Goal: Task Accomplishment & Management: Complete application form

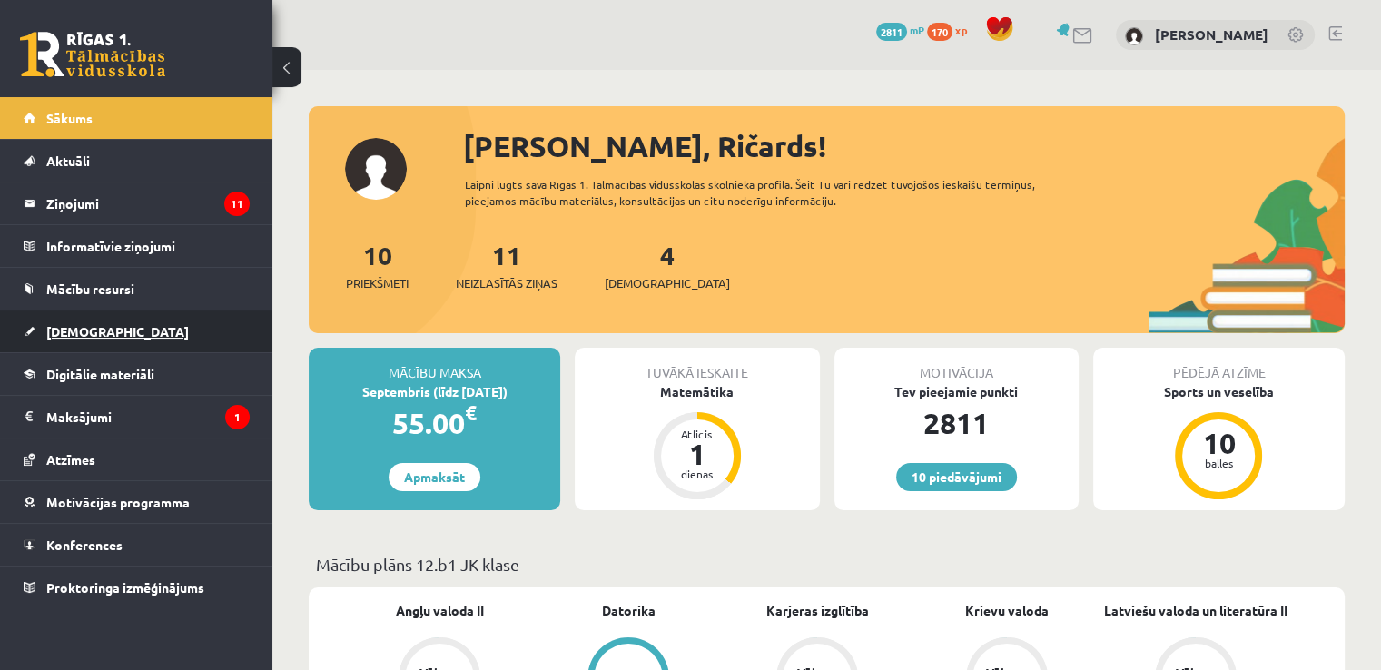
click at [129, 315] on link "[DEMOGRAPHIC_DATA]" at bounding box center [137, 331] width 226 height 42
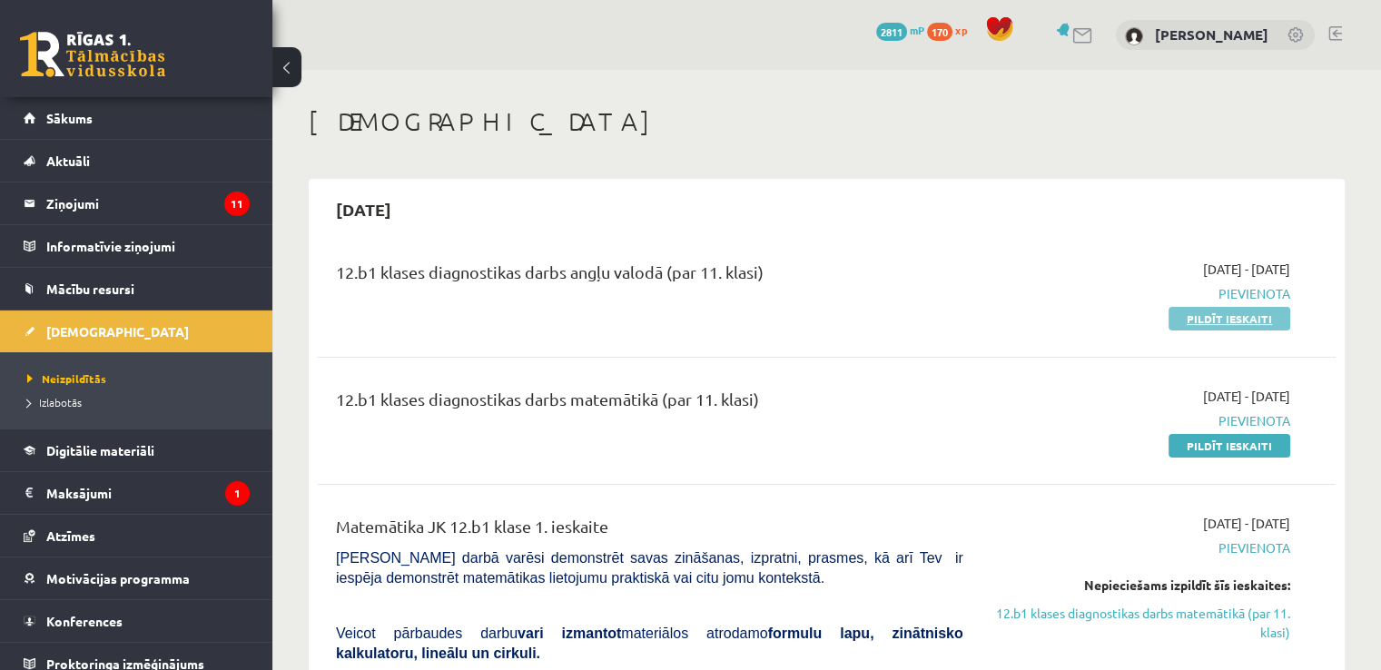
click at [1188, 312] on link "Pildīt ieskaiti" at bounding box center [1229, 319] width 122 height 24
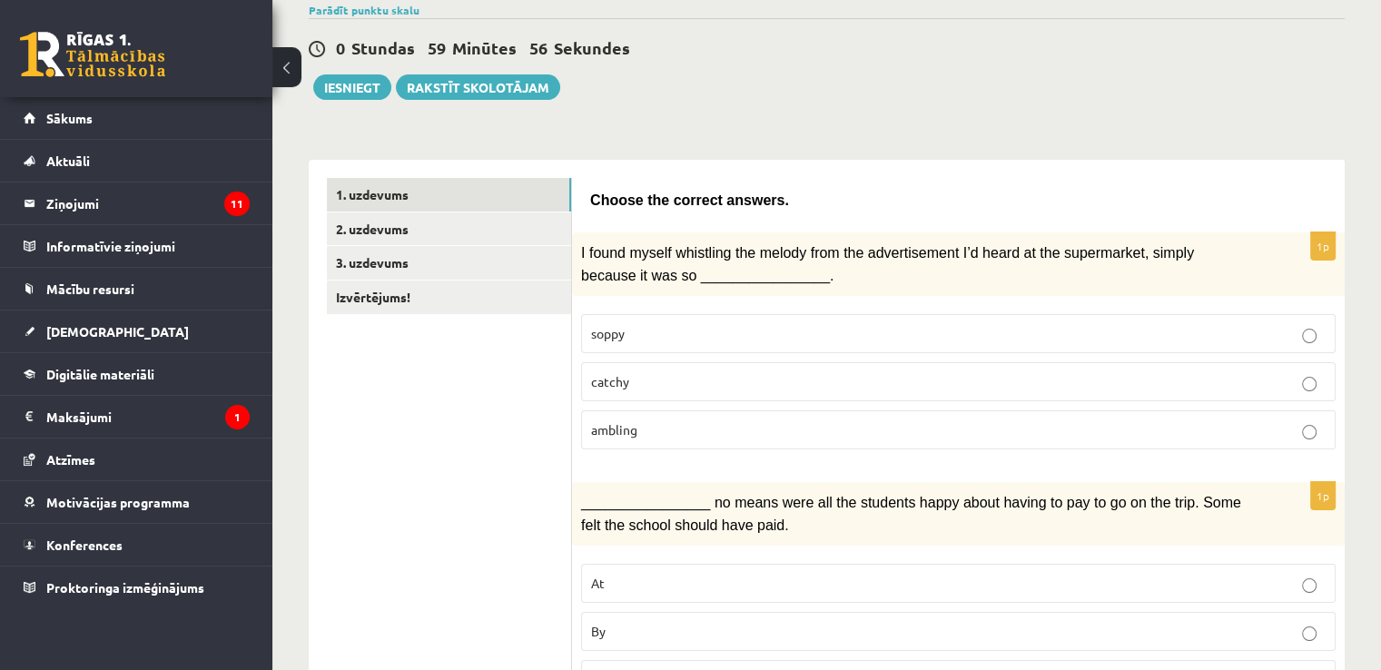
scroll to position [182, 0]
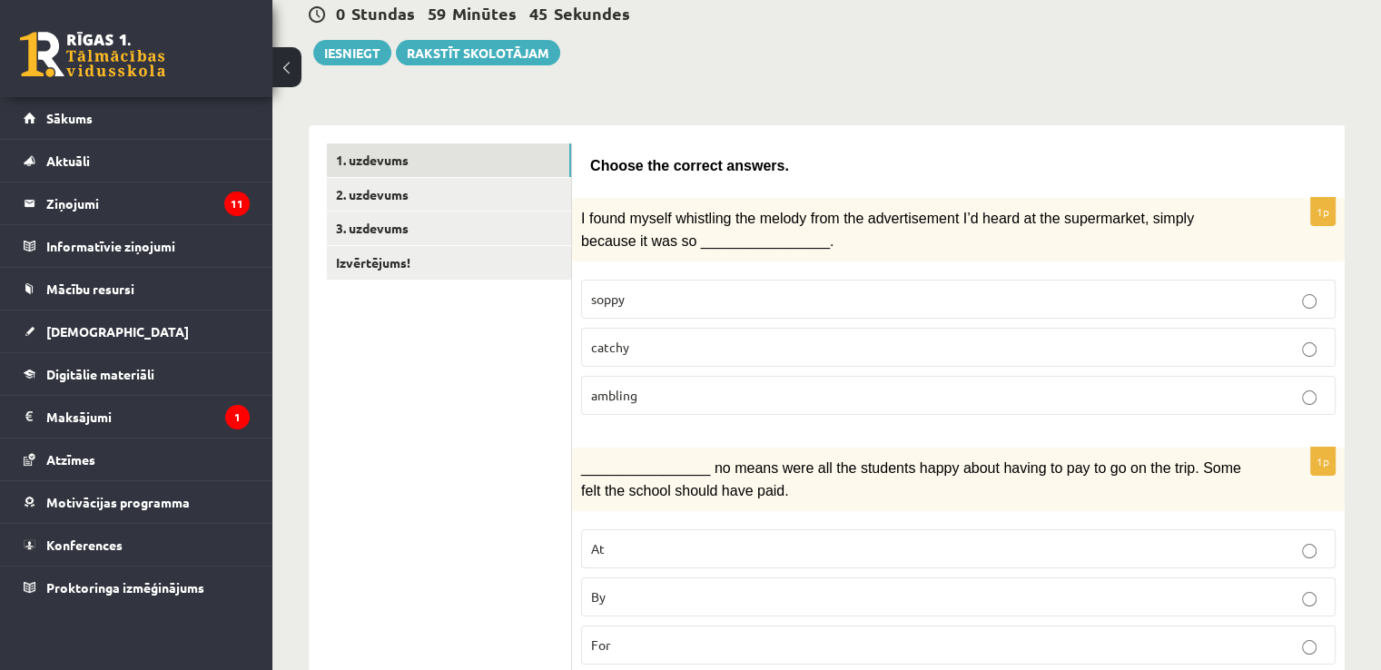
click at [759, 344] on p "catchy" at bounding box center [958, 347] width 734 height 19
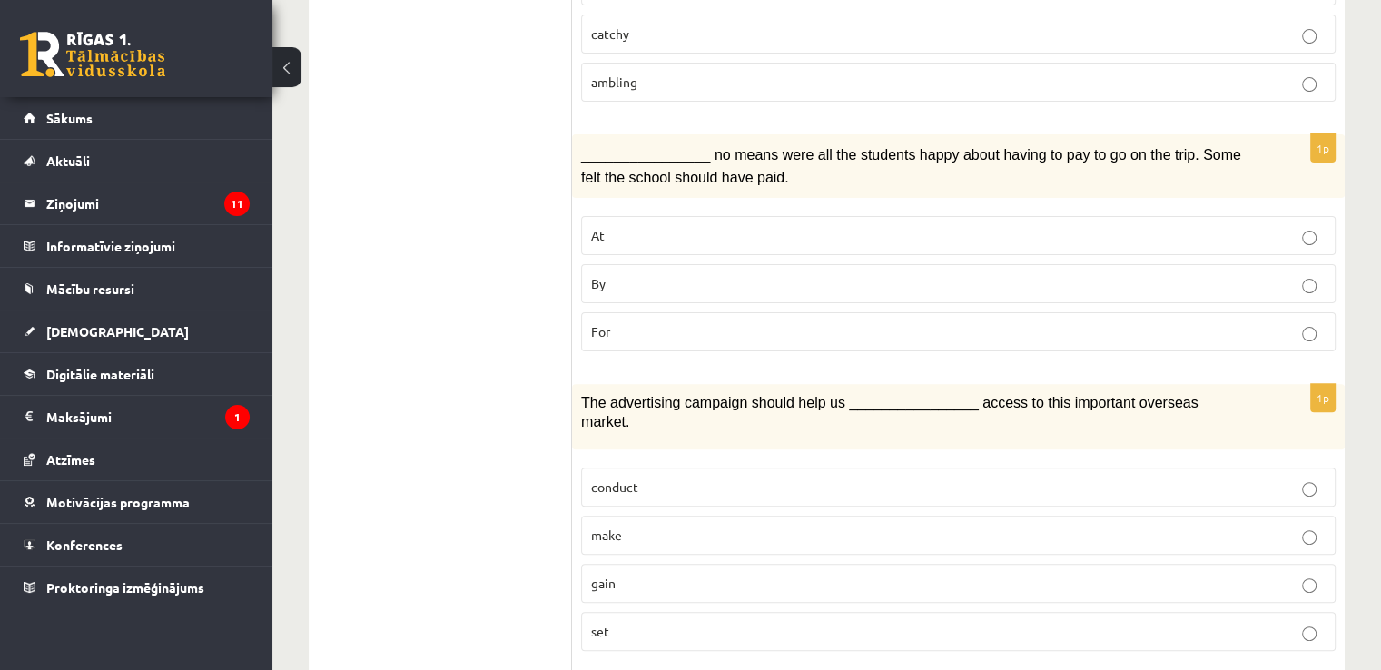
scroll to position [487, 0]
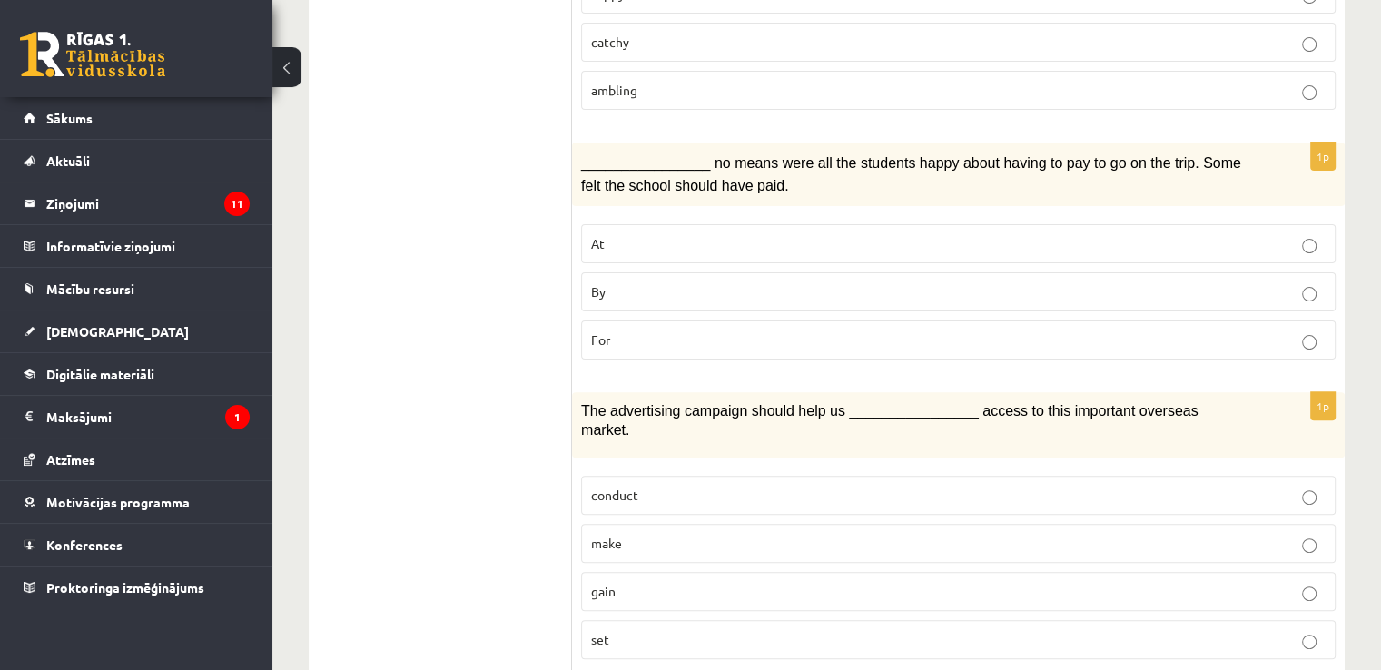
click at [744, 282] on p "By" at bounding box center [958, 291] width 734 height 19
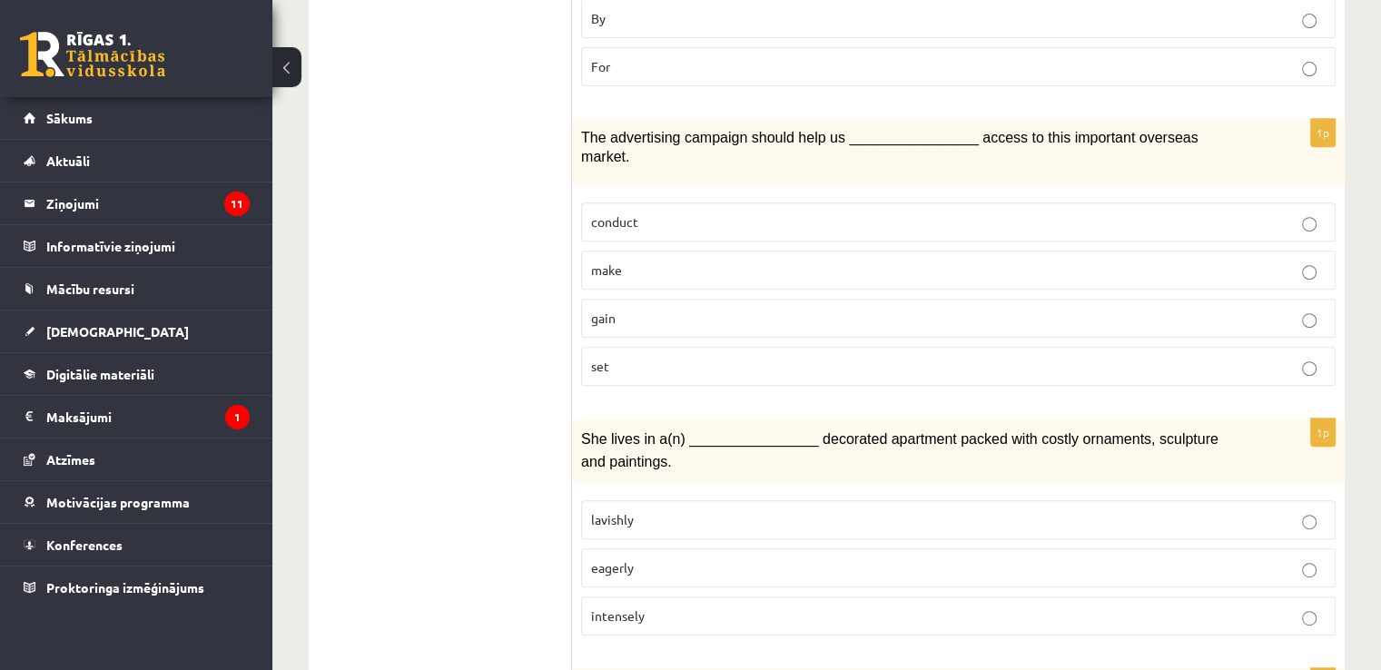
scroll to position [803, 0]
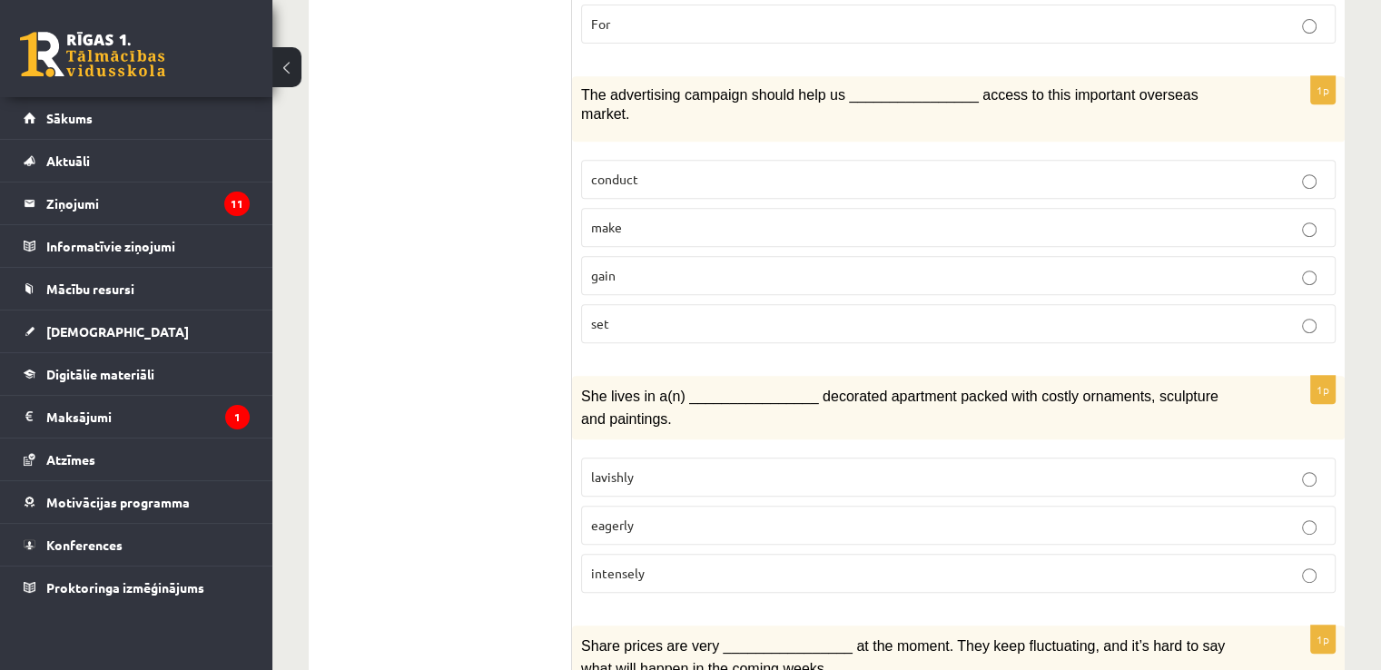
click at [683, 266] on p "gain" at bounding box center [958, 275] width 734 height 19
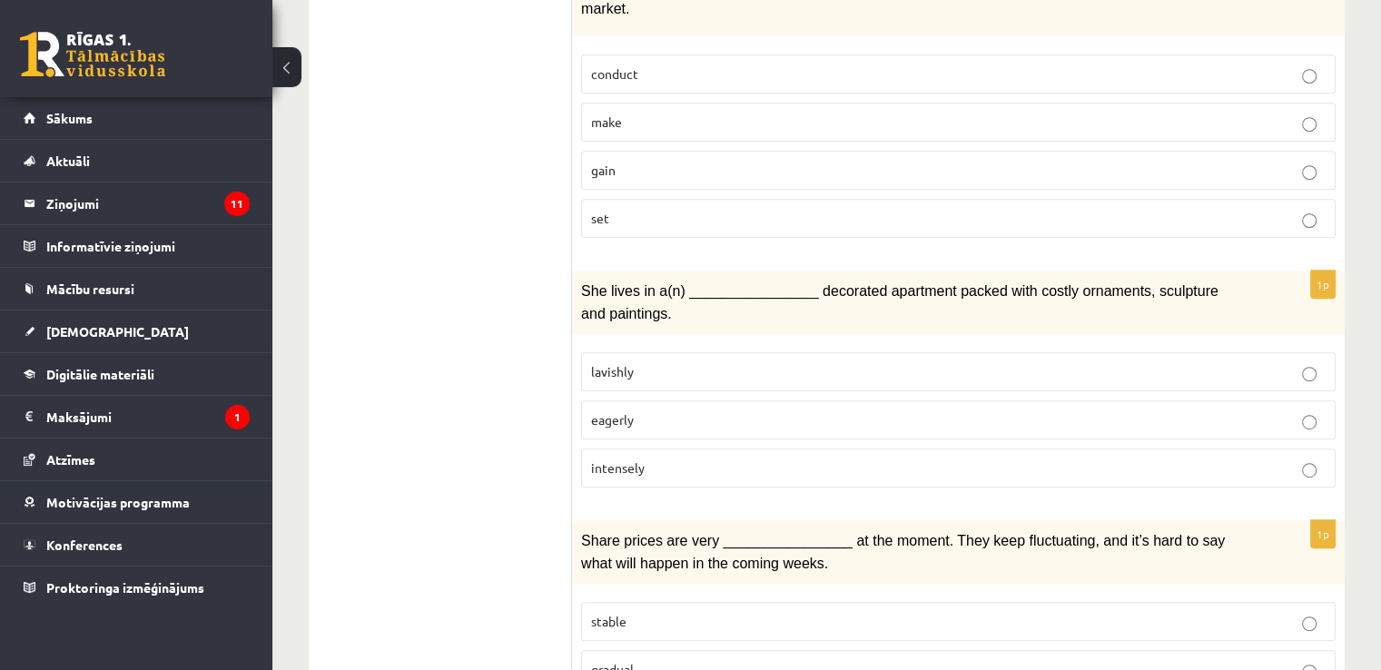
scroll to position [917, 0]
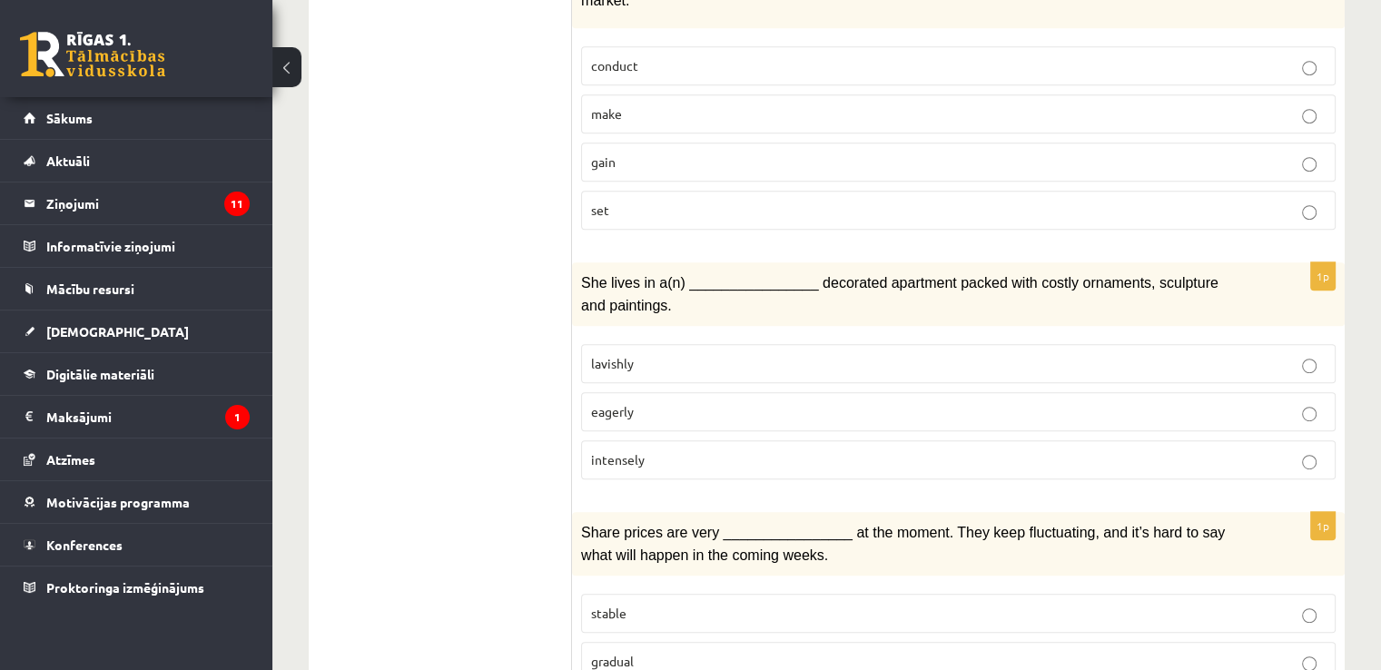
click at [663, 354] on p "lavishly" at bounding box center [958, 363] width 734 height 19
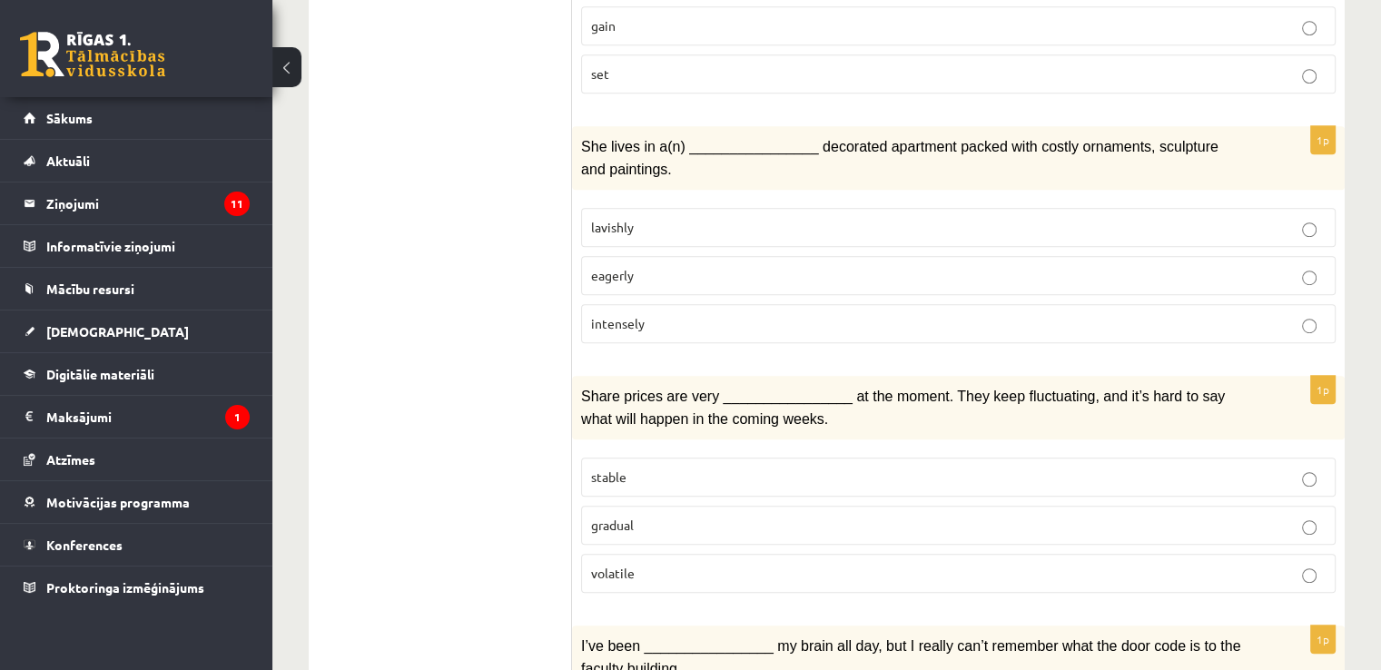
scroll to position [1178, 0]
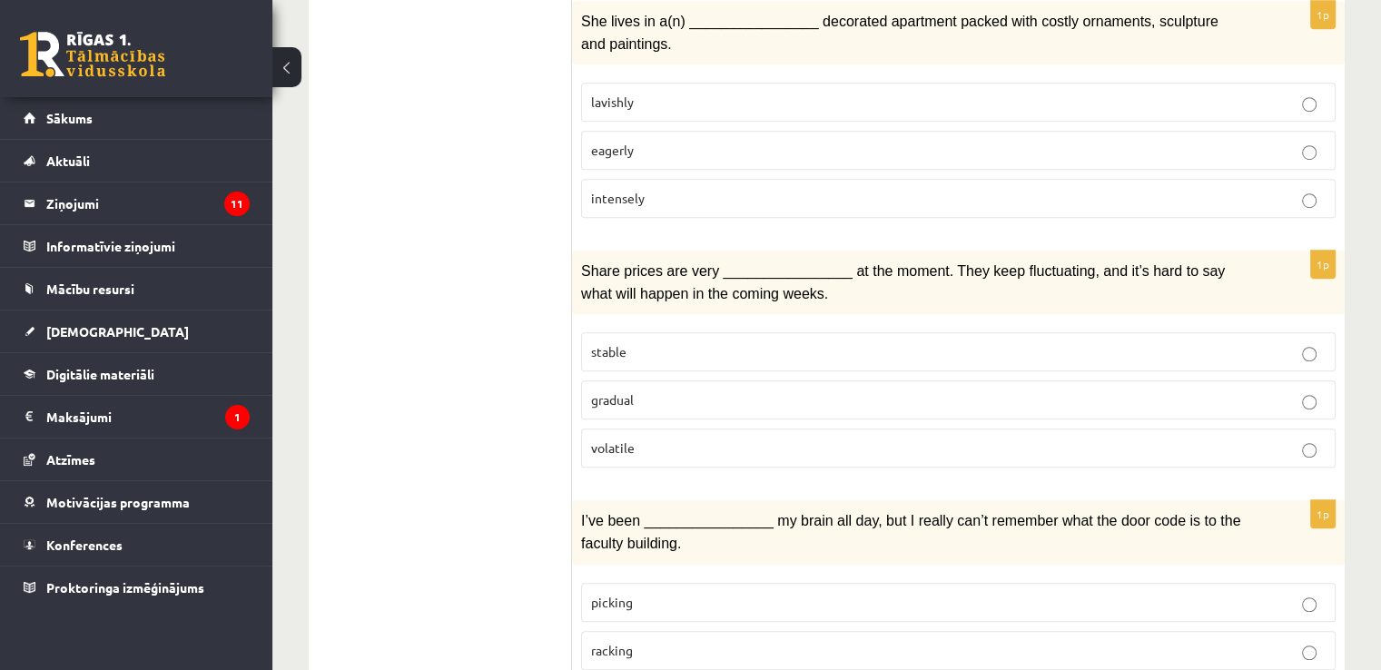
click at [709, 342] on p "stable" at bounding box center [958, 351] width 734 height 19
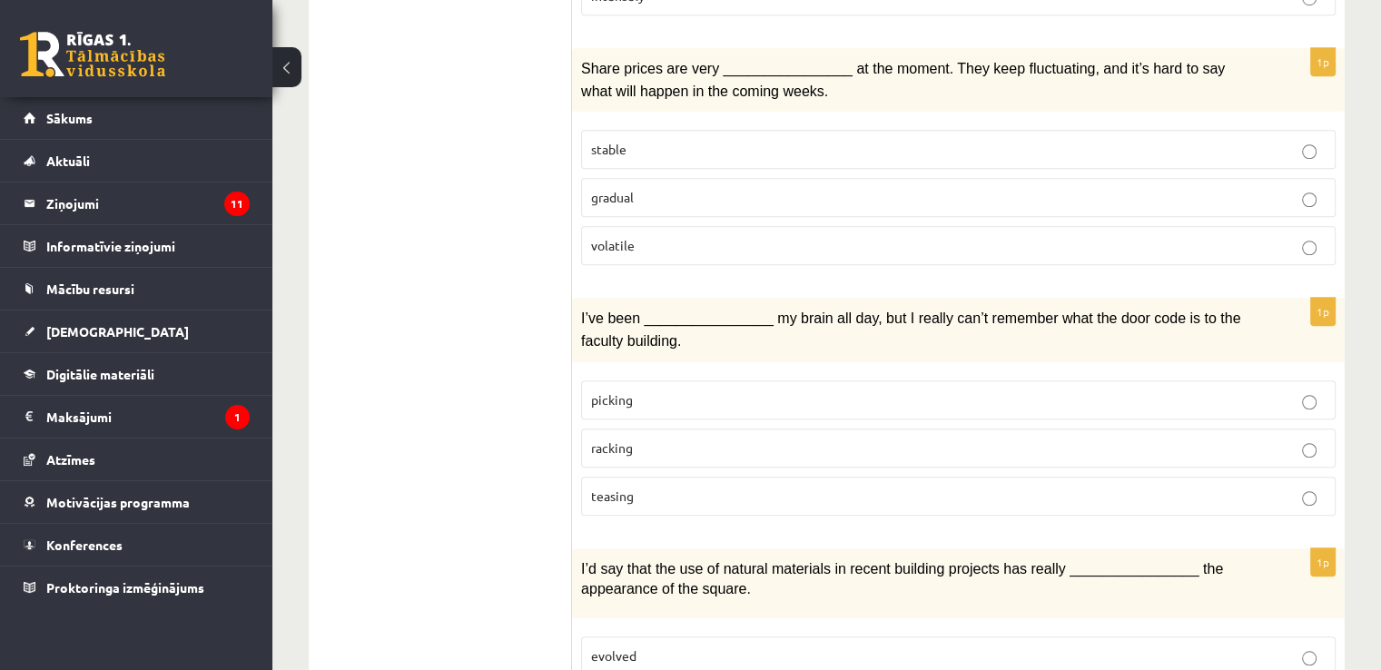
scroll to position [1404, 0]
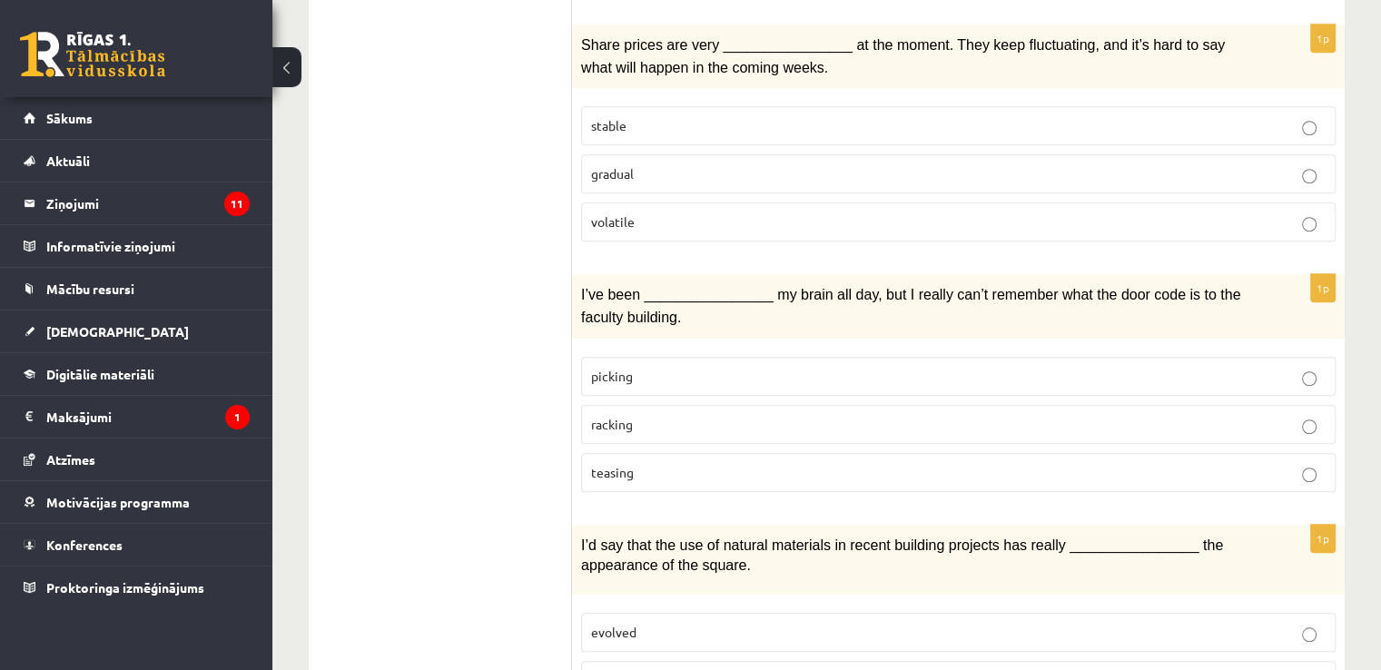
click at [654, 357] on label "picking" at bounding box center [958, 376] width 754 height 39
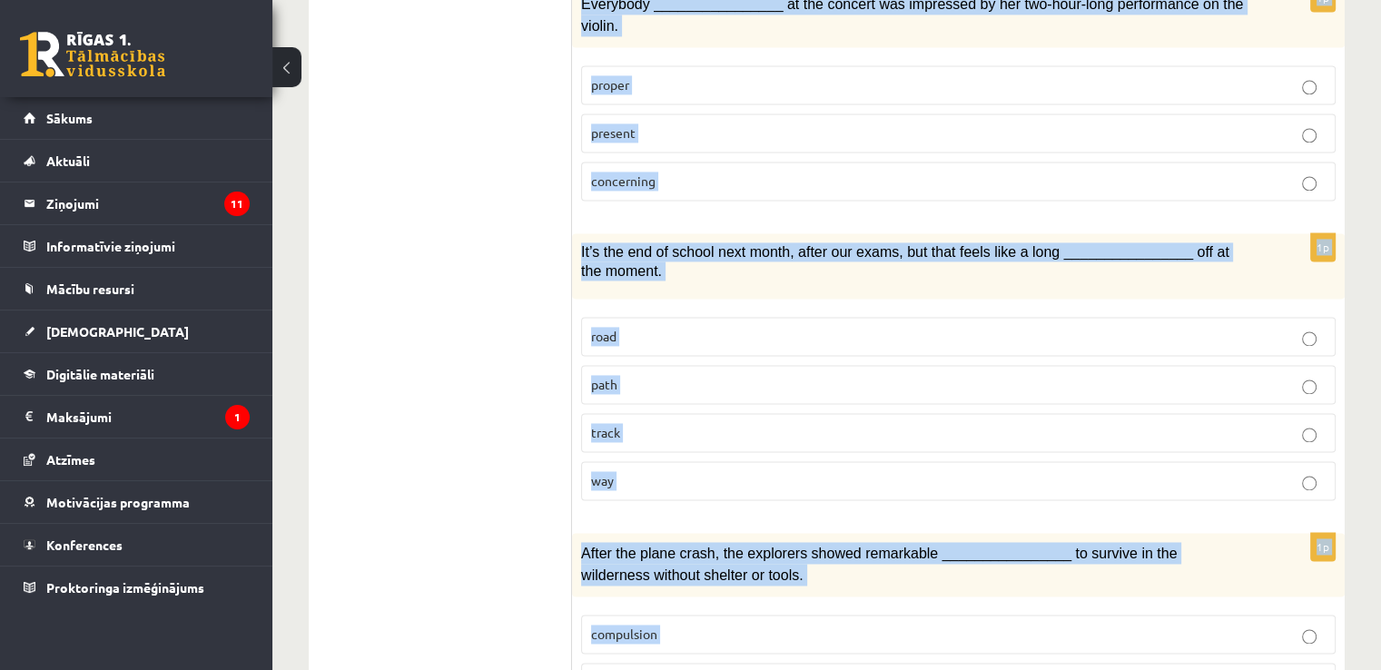
scroll to position [2762, 0]
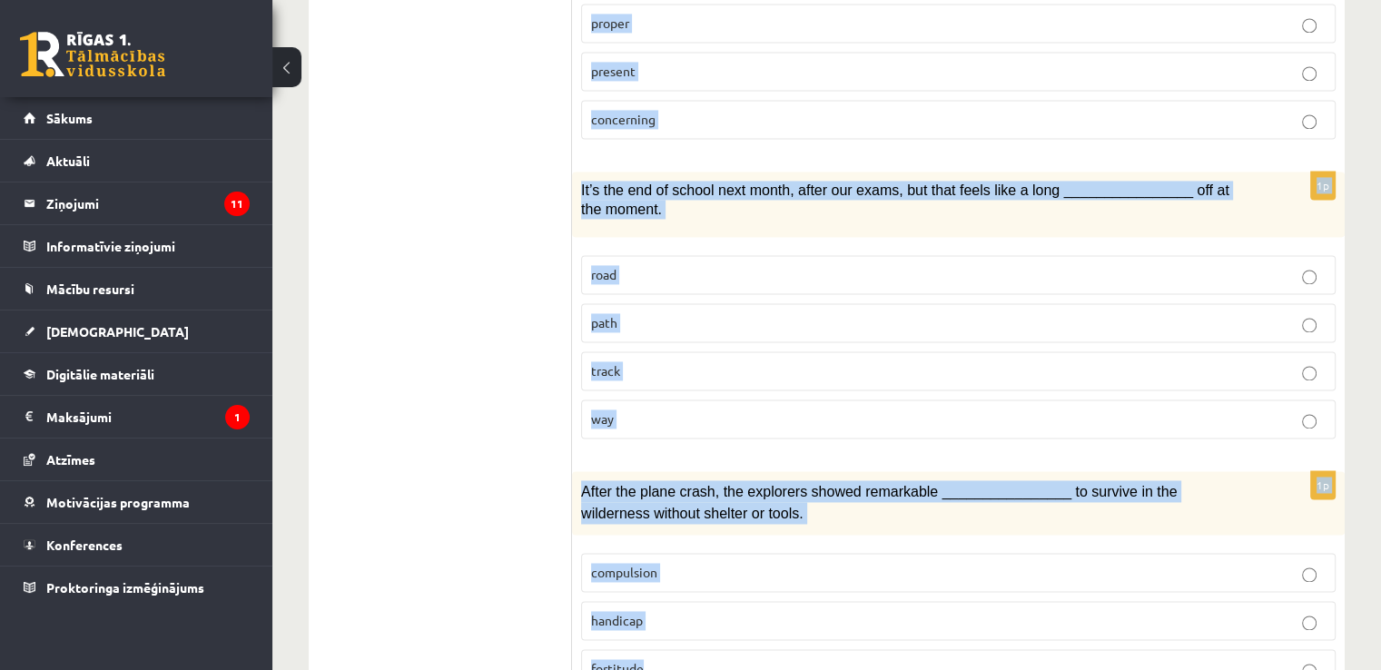
drag, startPoint x: 585, startPoint y: 128, endPoint x: 917, endPoint y: 571, distance: 553.7
copy form "Choose the correct answers. 1p I found myself whistling the melody from the adv…"
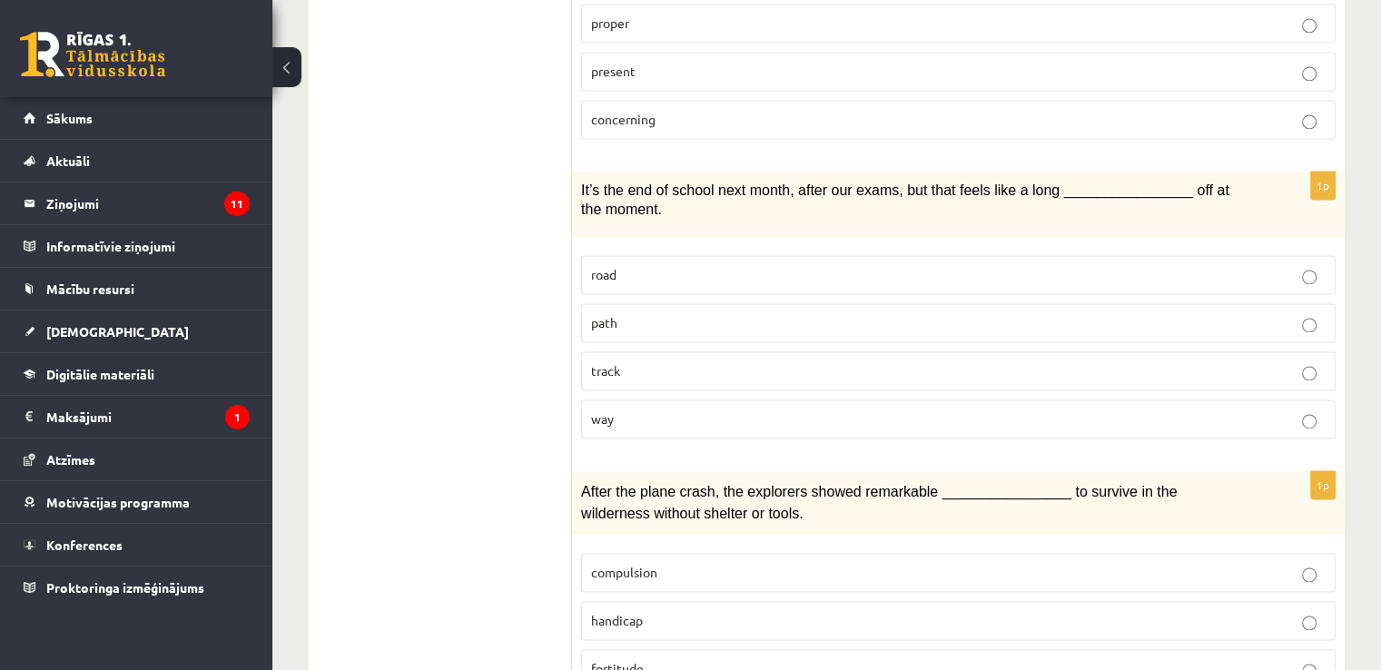
click at [645, 649] on label "fortitude" at bounding box center [958, 668] width 754 height 39
click at [647, 409] on p "way" at bounding box center [958, 418] width 734 height 19
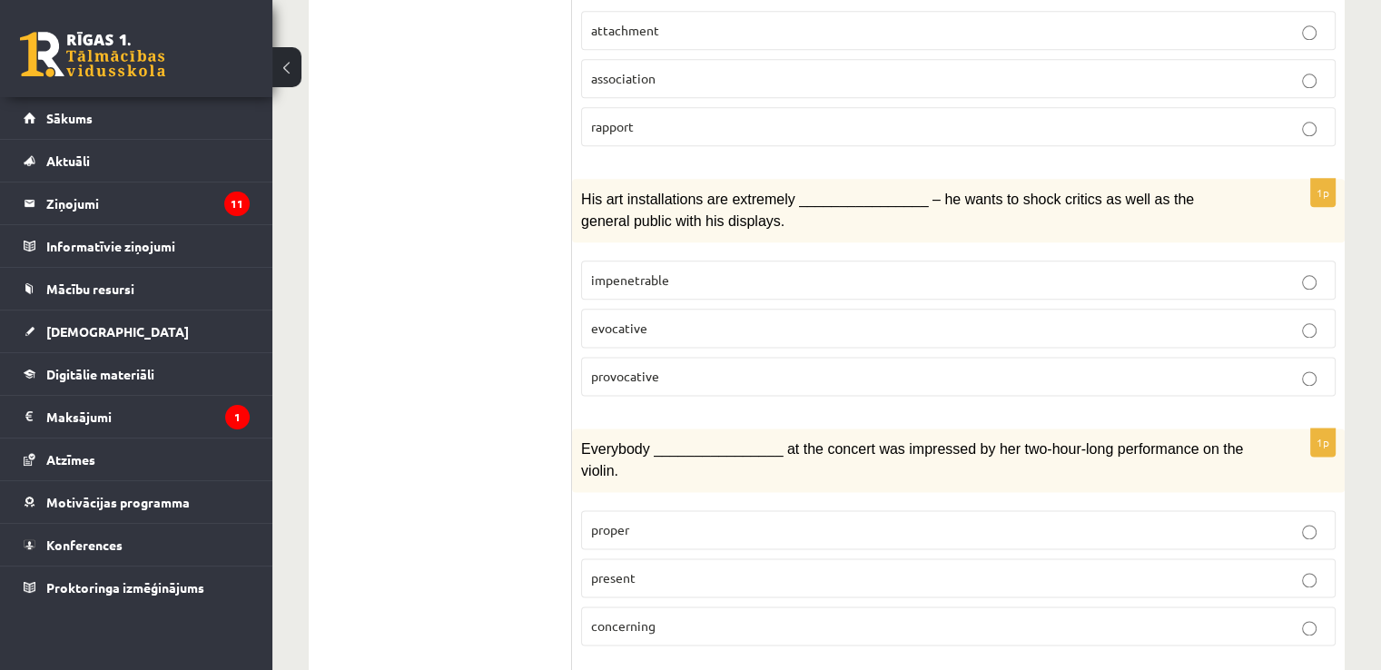
scroll to position [2224, 0]
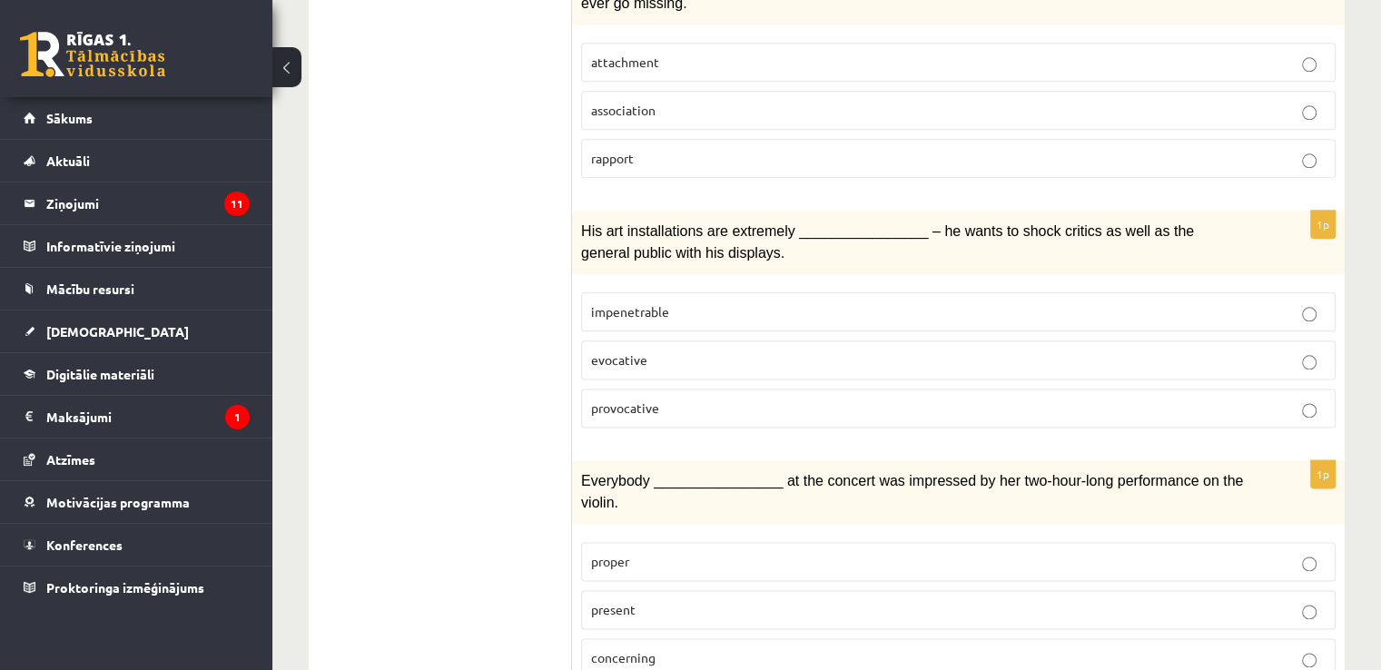
click at [681, 600] on p "present" at bounding box center [958, 609] width 734 height 19
click at [604, 399] on span "provocative" at bounding box center [625, 407] width 68 height 16
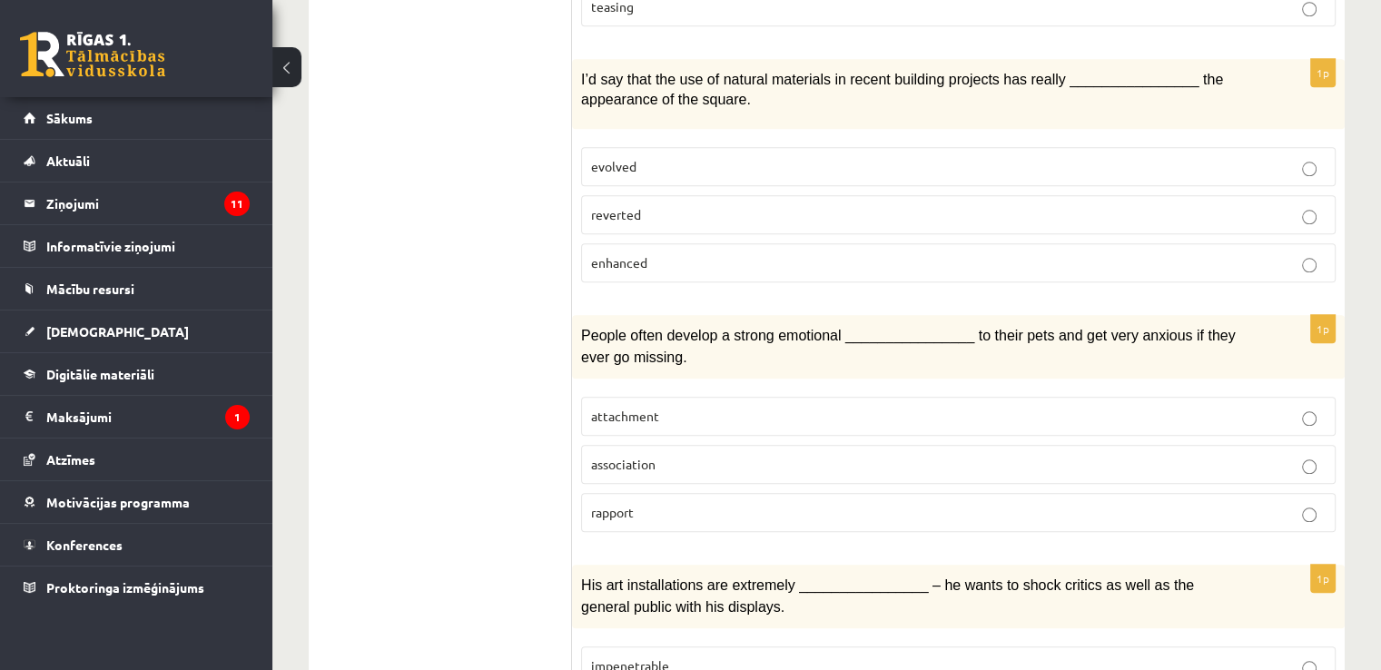
scroll to position [1827, 0]
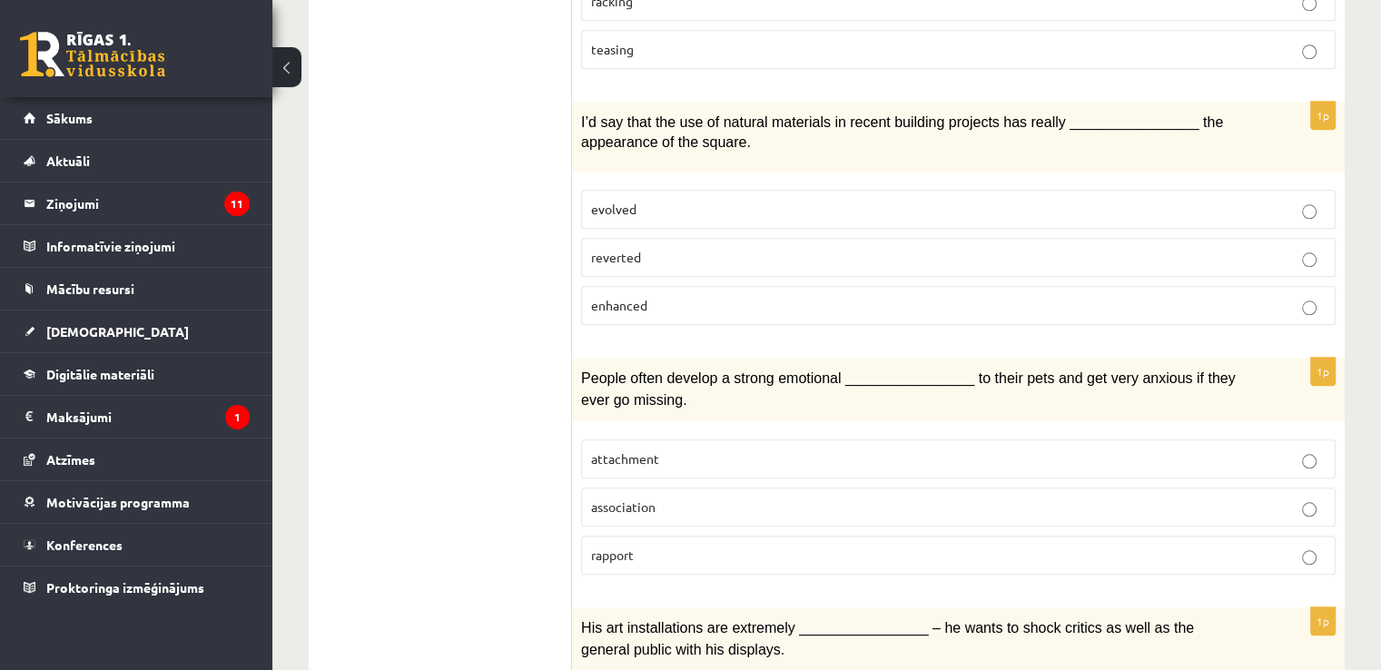
click at [660, 449] on p "attachment" at bounding box center [958, 458] width 734 height 19
click at [650, 286] on label "enhanced" at bounding box center [958, 305] width 754 height 39
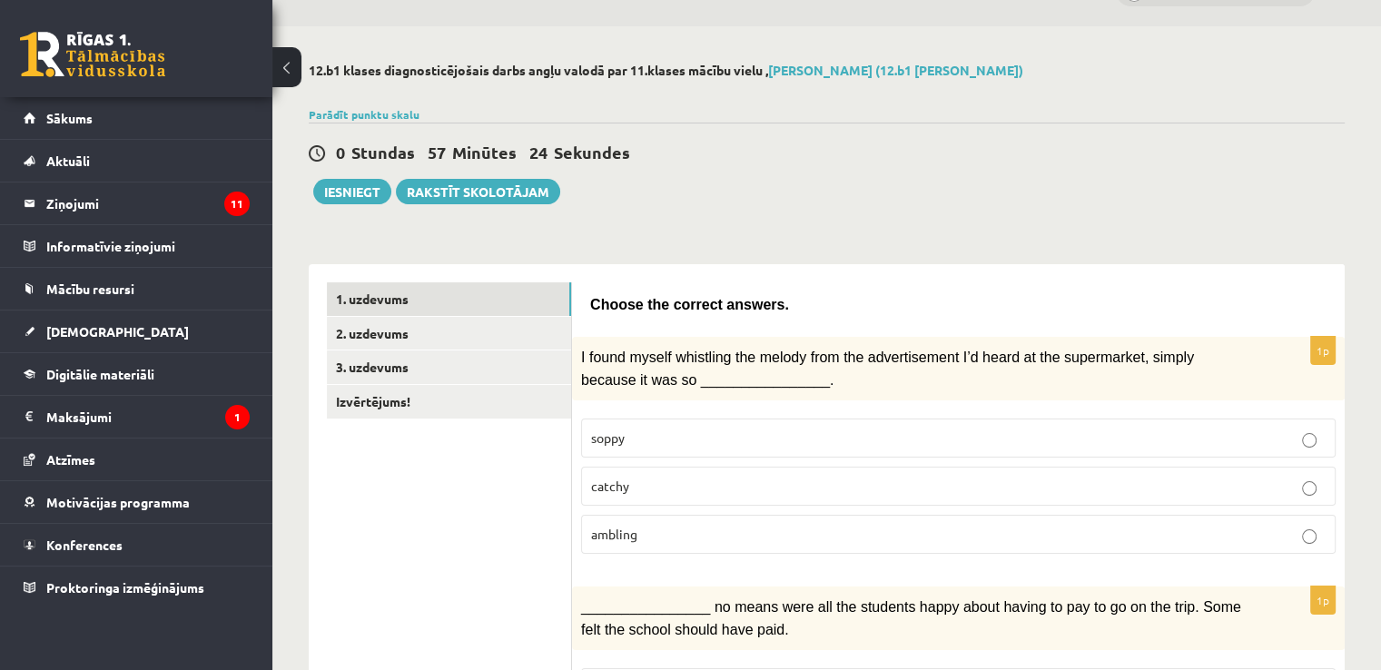
scroll to position [0, 0]
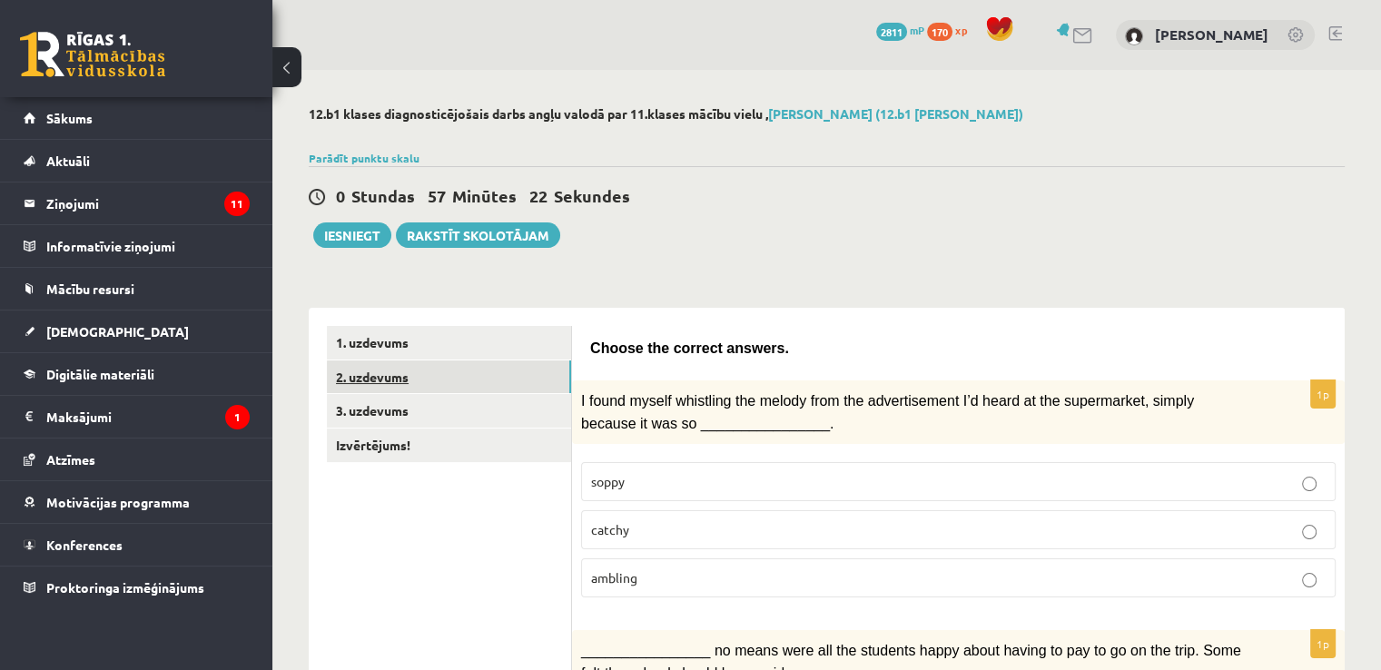
click at [464, 378] on link "2. uzdevums" at bounding box center [449, 377] width 244 height 34
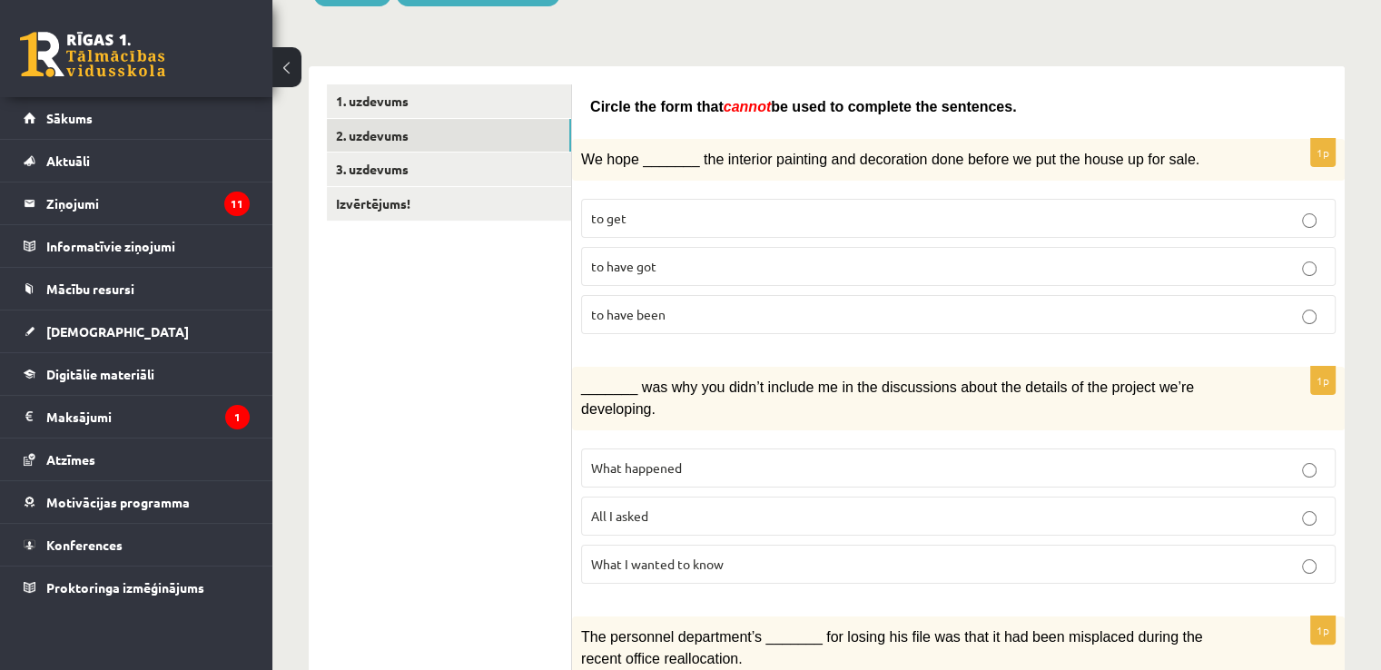
scroll to position [251, 0]
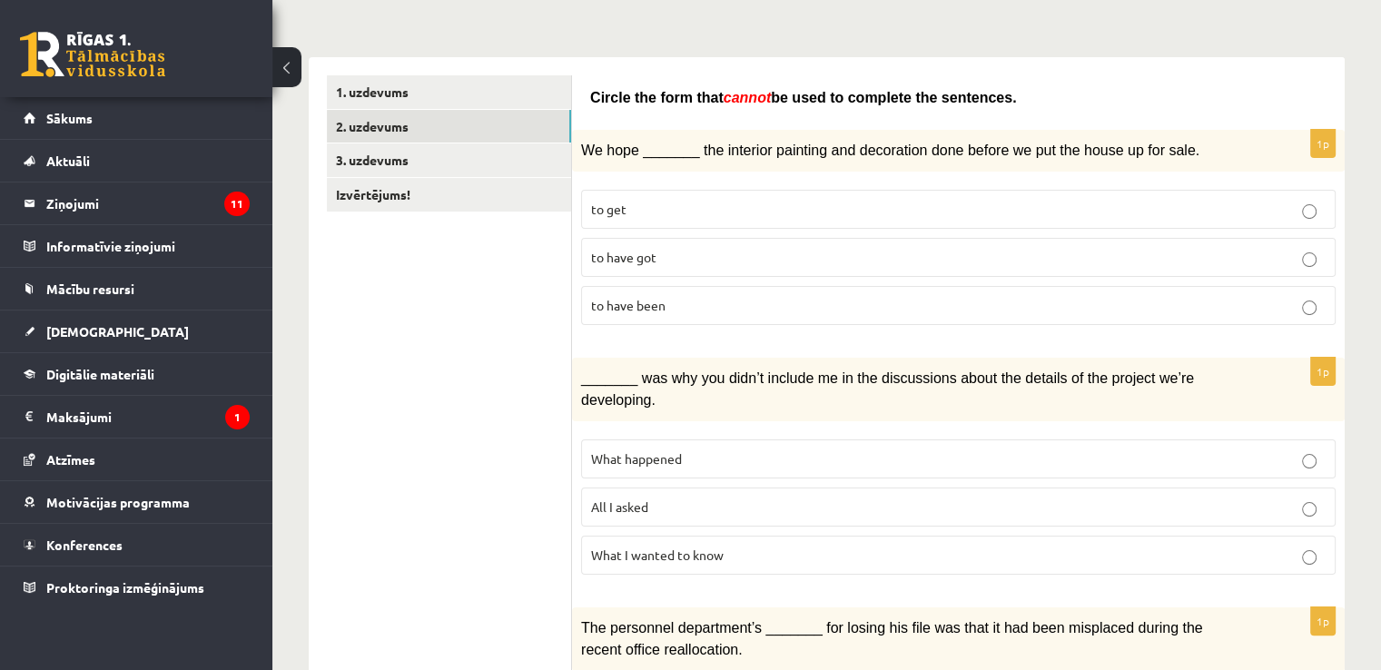
click at [685, 300] on p "to have been" at bounding box center [958, 305] width 734 height 19
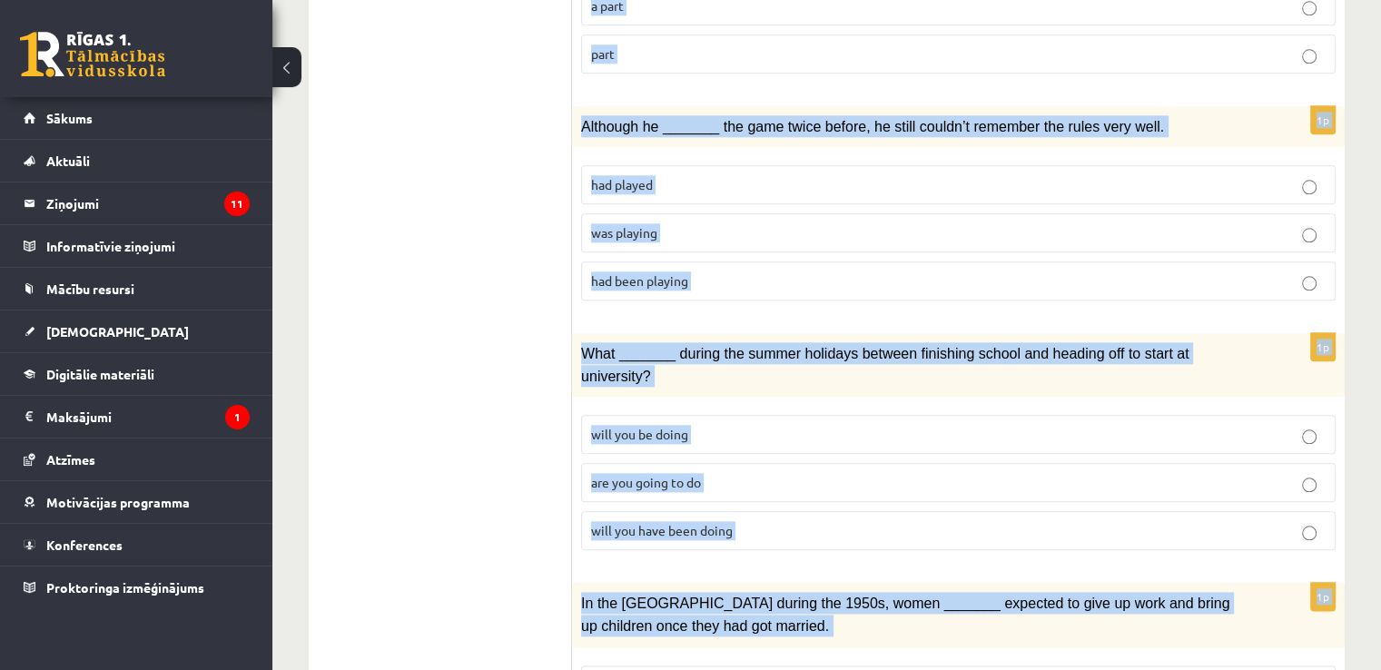
scroll to position [2094, 0]
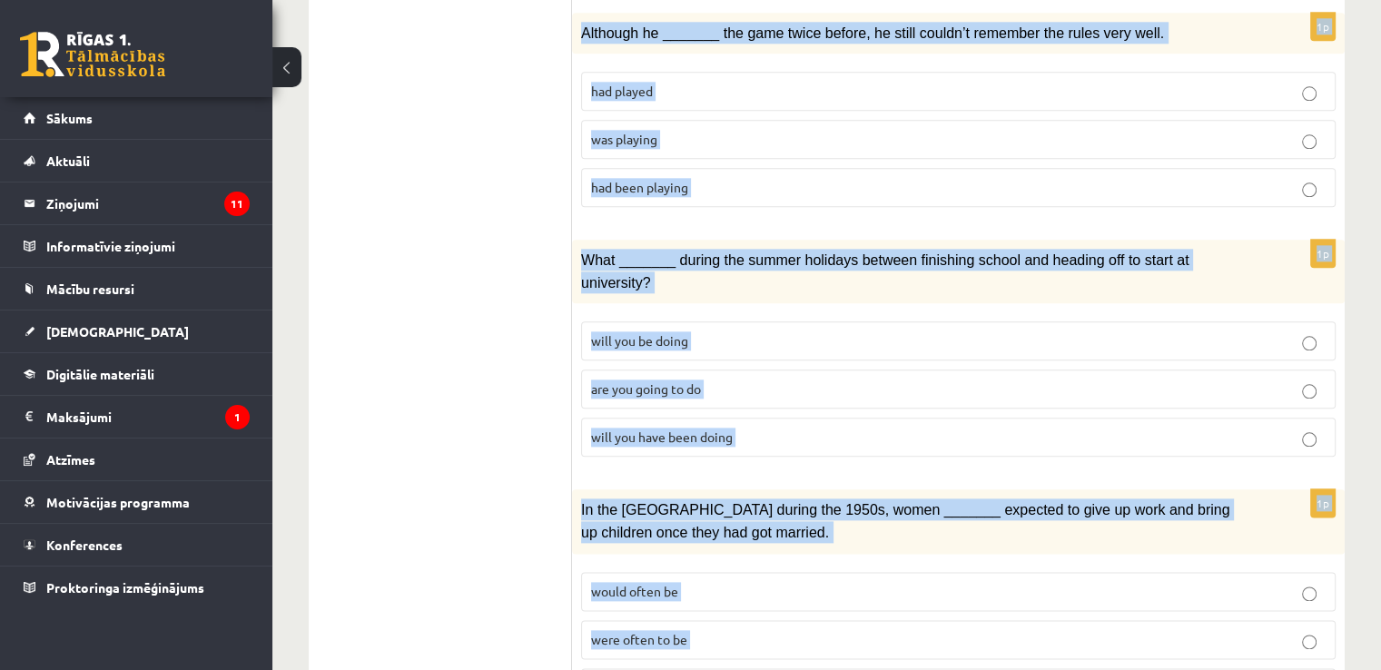
drag, startPoint x: 592, startPoint y: 91, endPoint x: 889, endPoint y: 619, distance: 605.9
copy form "Circle the form that cannot be used to complete the sentences. 1p We hope _____…"
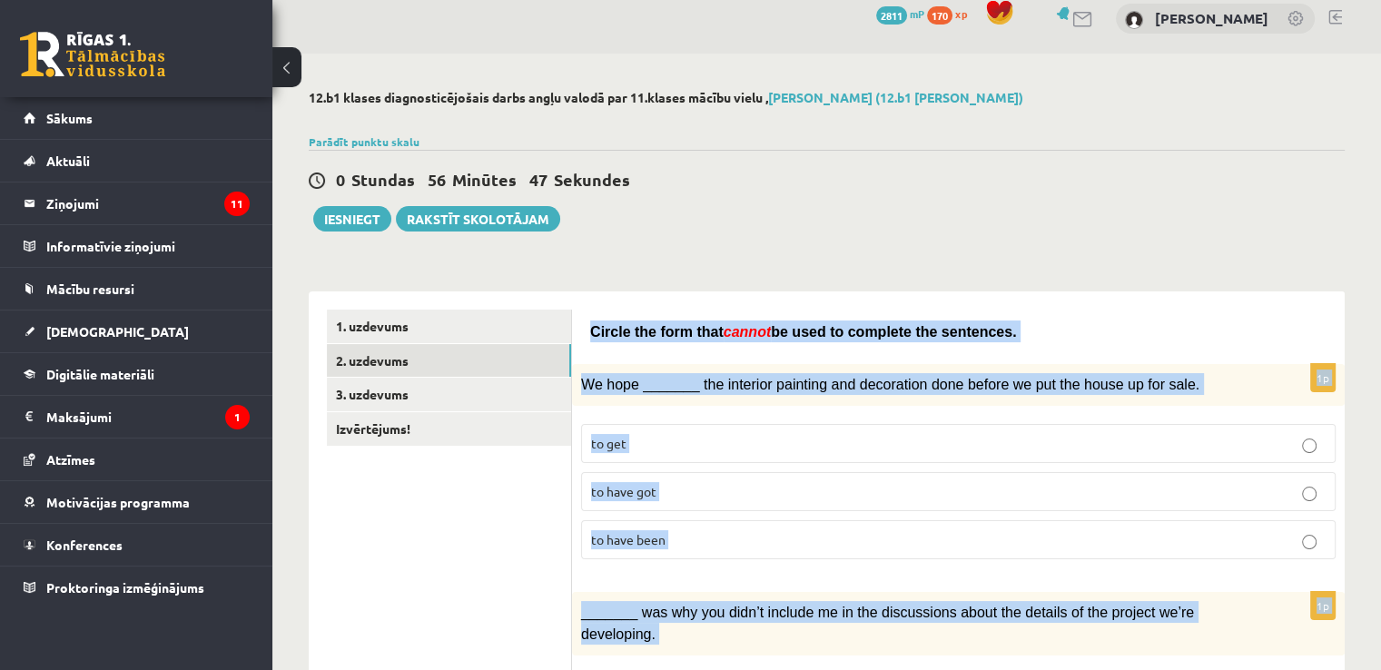
scroll to position [0, 0]
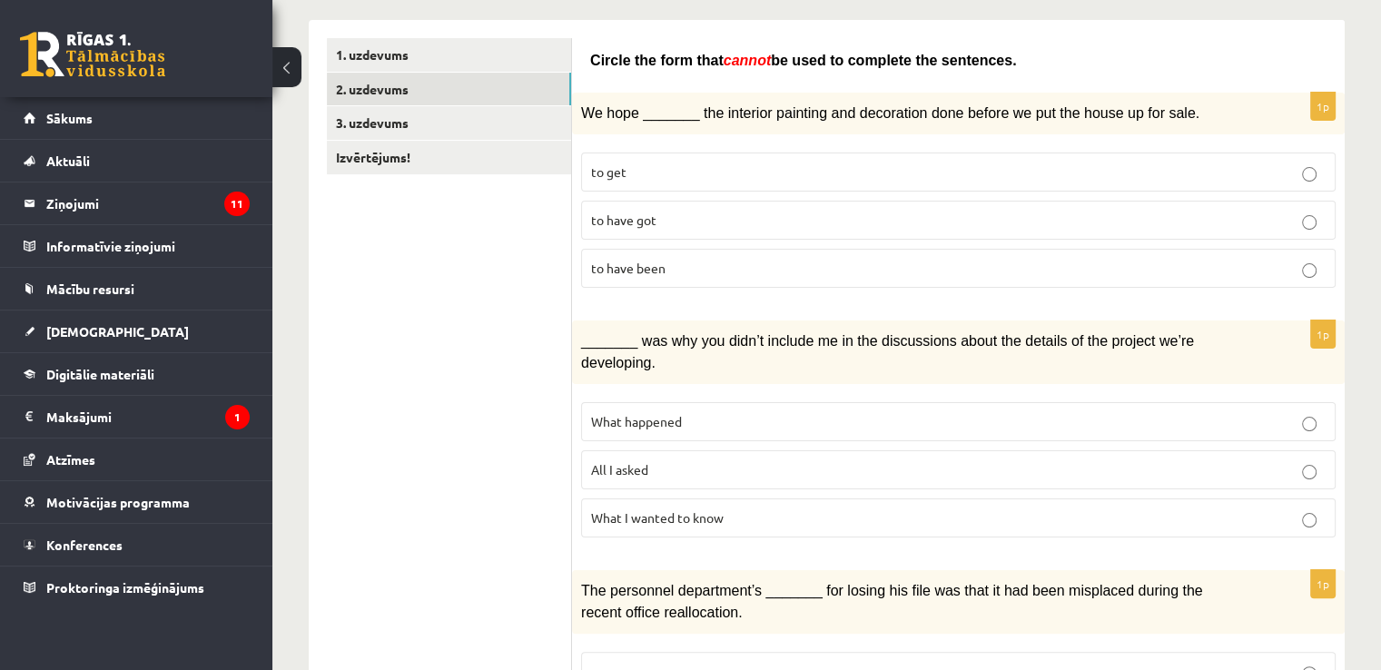
scroll to position [253, 0]
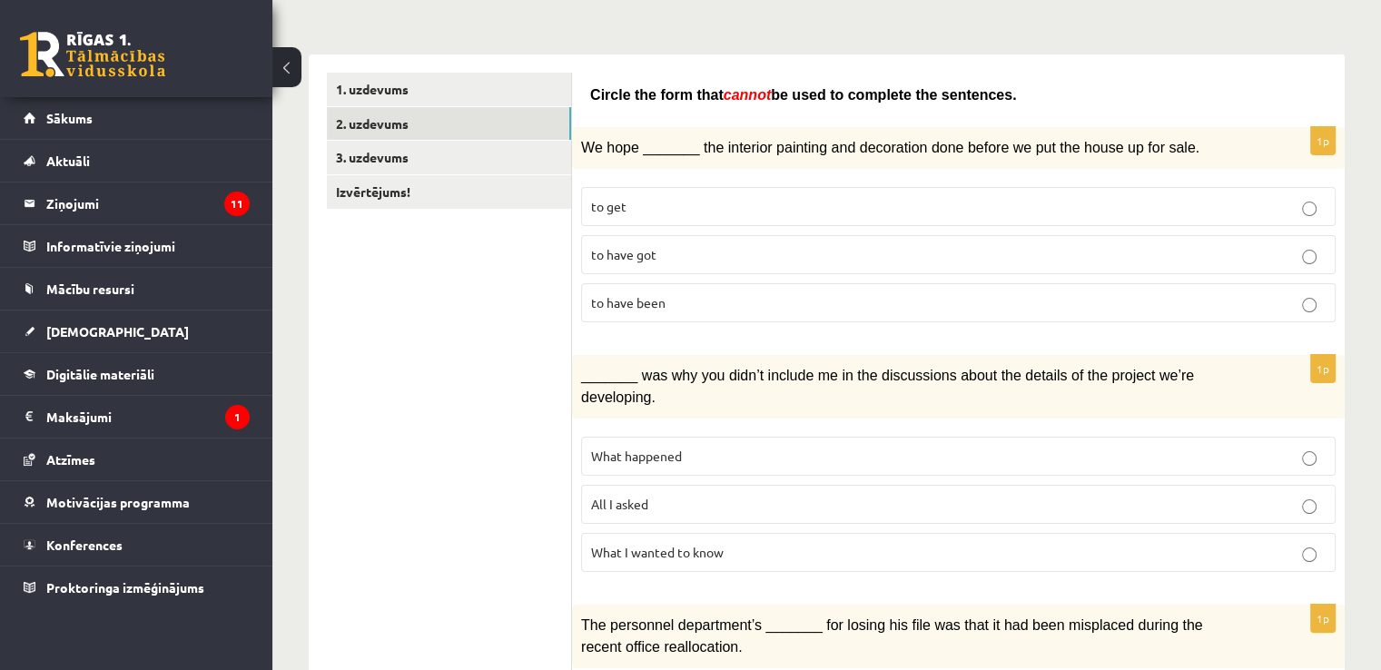
click at [614, 496] on span "All I asked" at bounding box center [619, 504] width 57 height 16
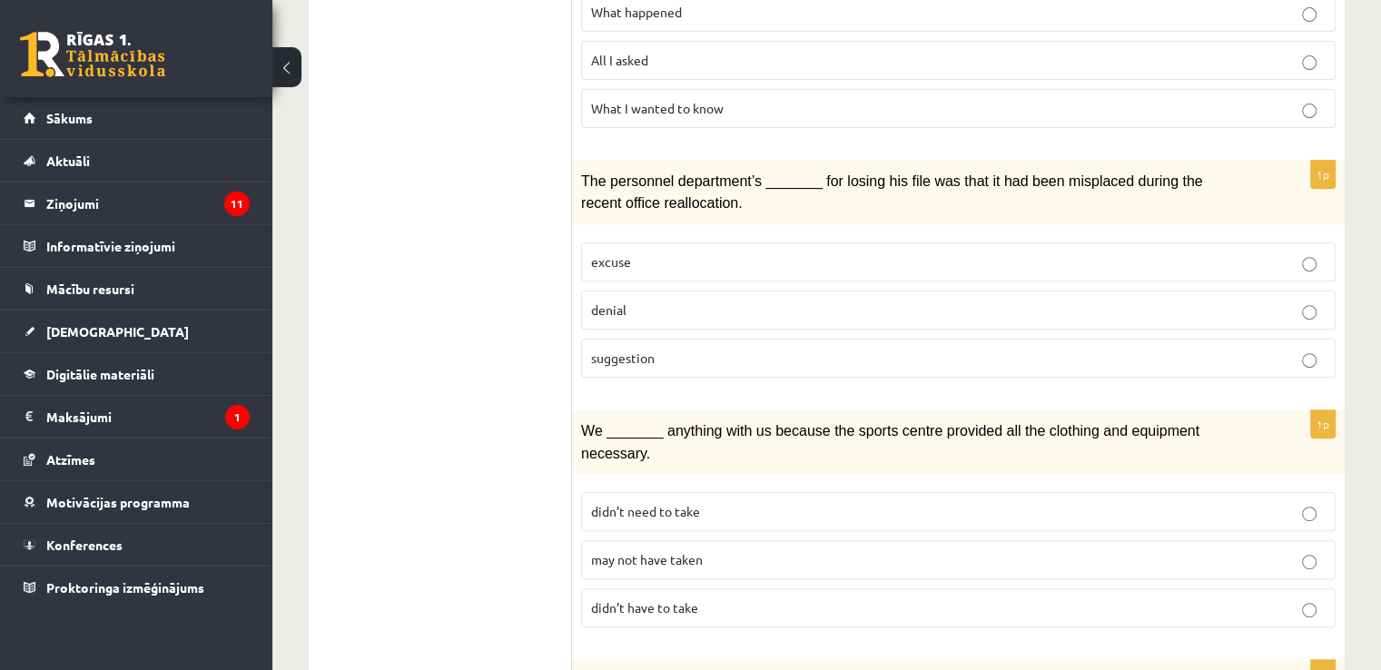
scroll to position [706, 0]
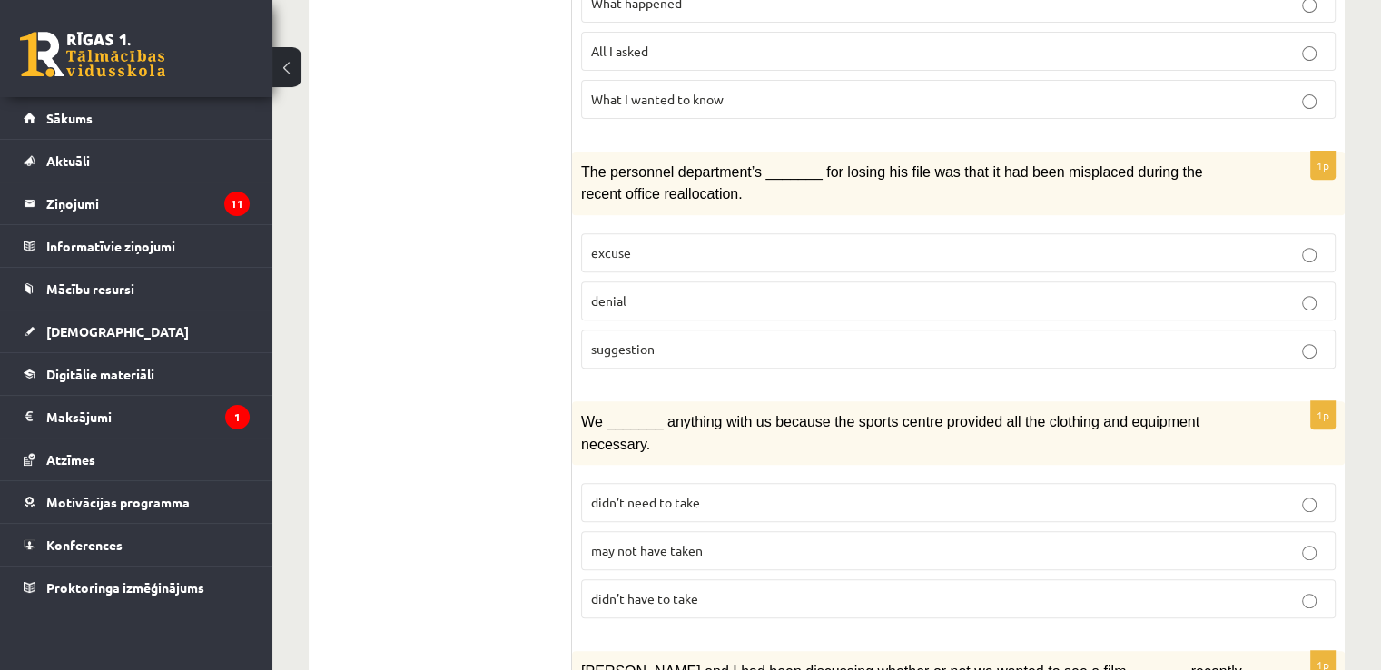
click at [711, 291] on p "denial" at bounding box center [958, 300] width 734 height 19
click at [660, 541] on p "may not have taken" at bounding box center [958, 550] width 734 height 19
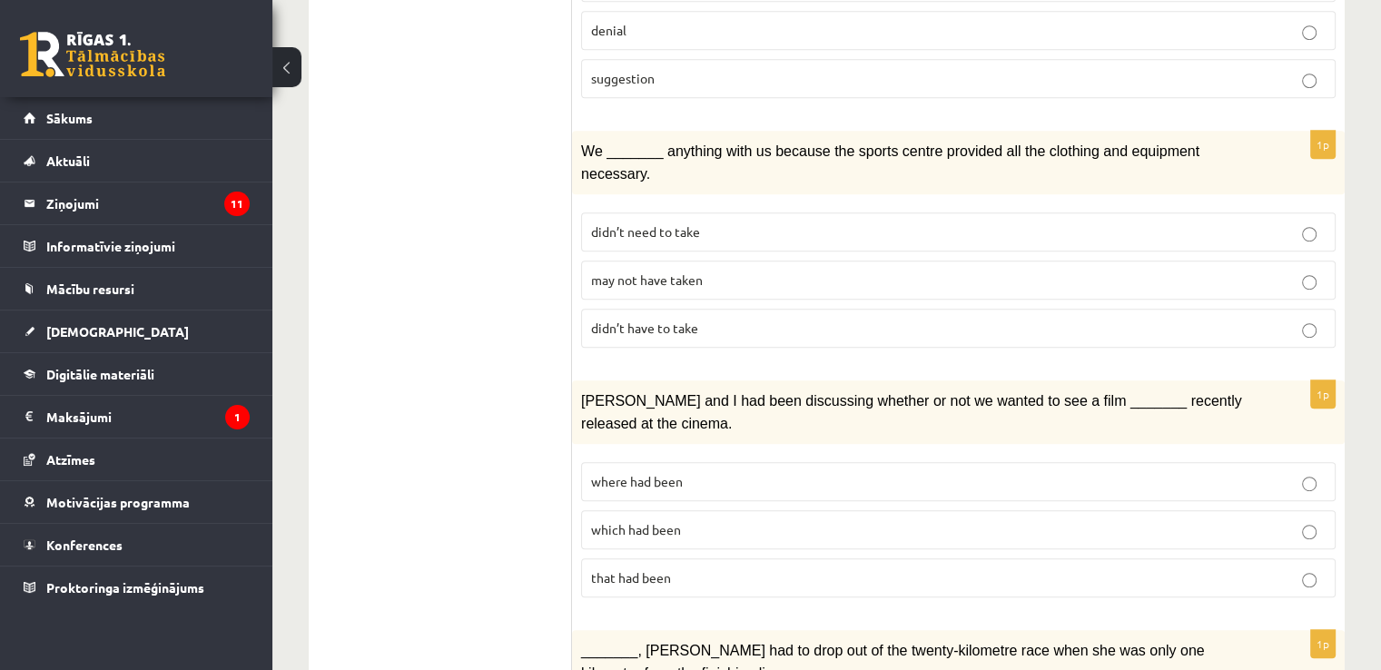
scroll to position [980, 0]
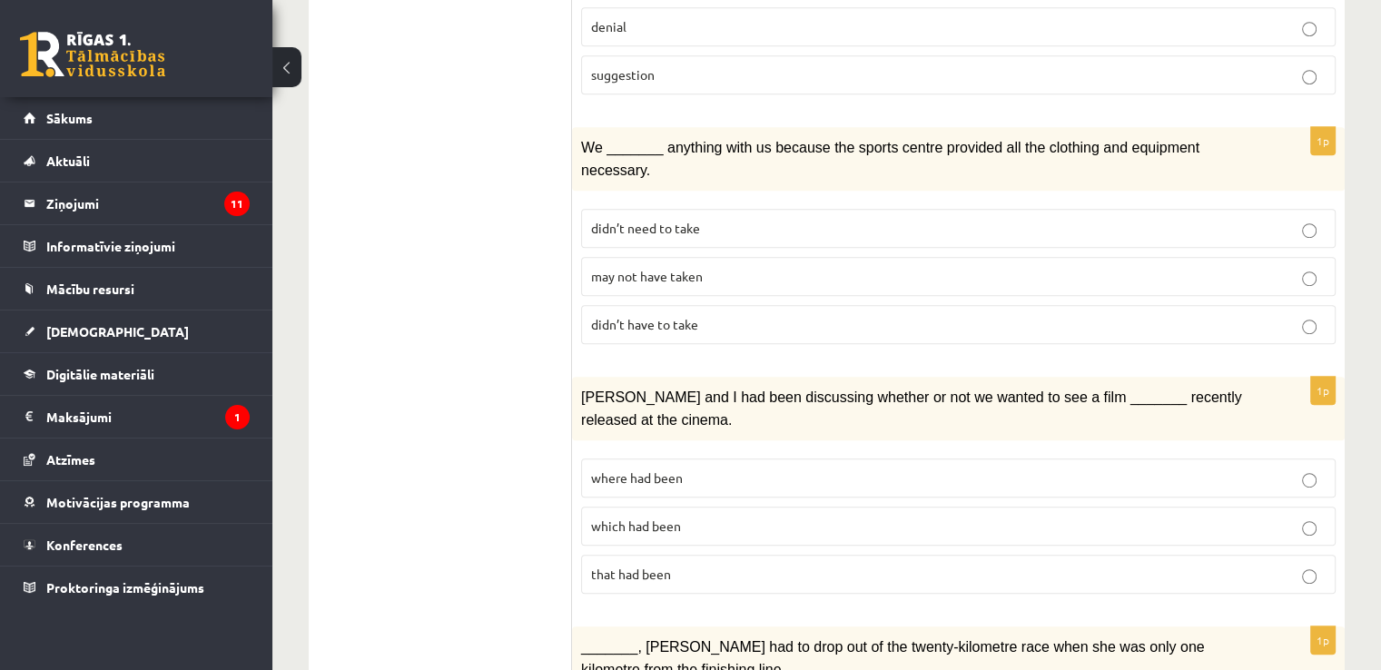
click at [752, 468] on p "where had been" at bounding box center [958, 477] width 734 height 19
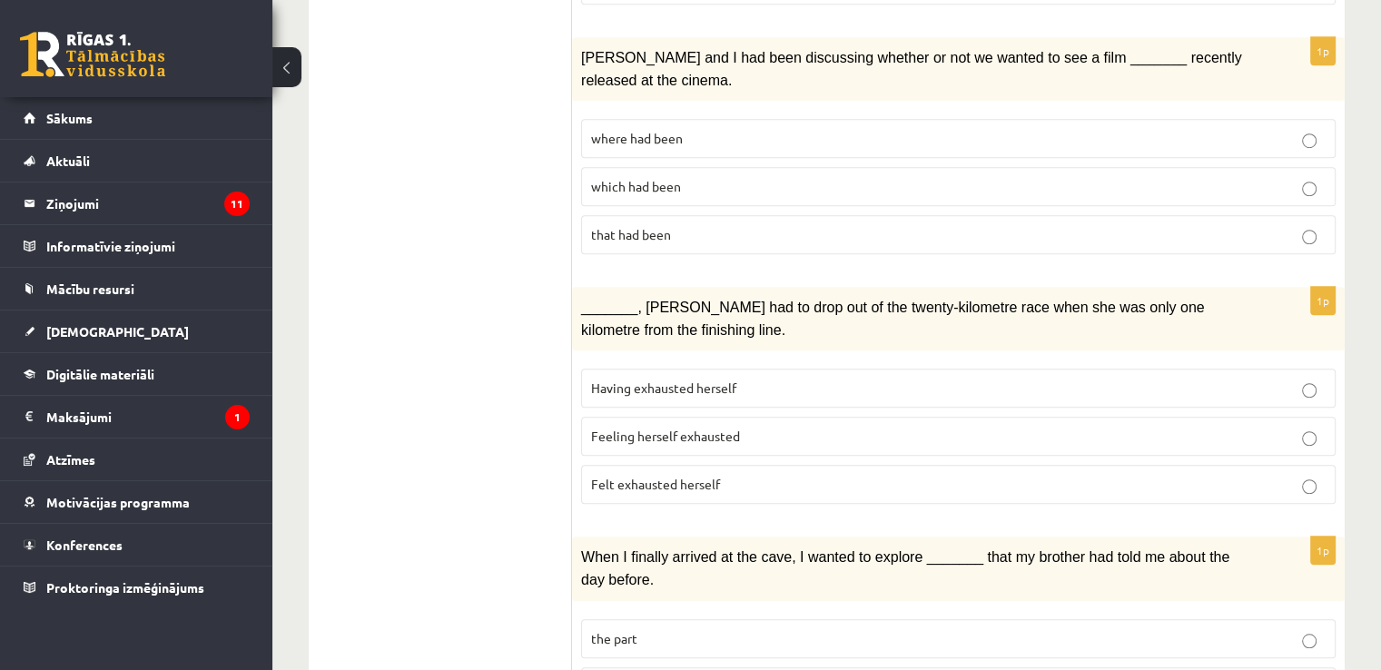
scroll to position [1329, 0]
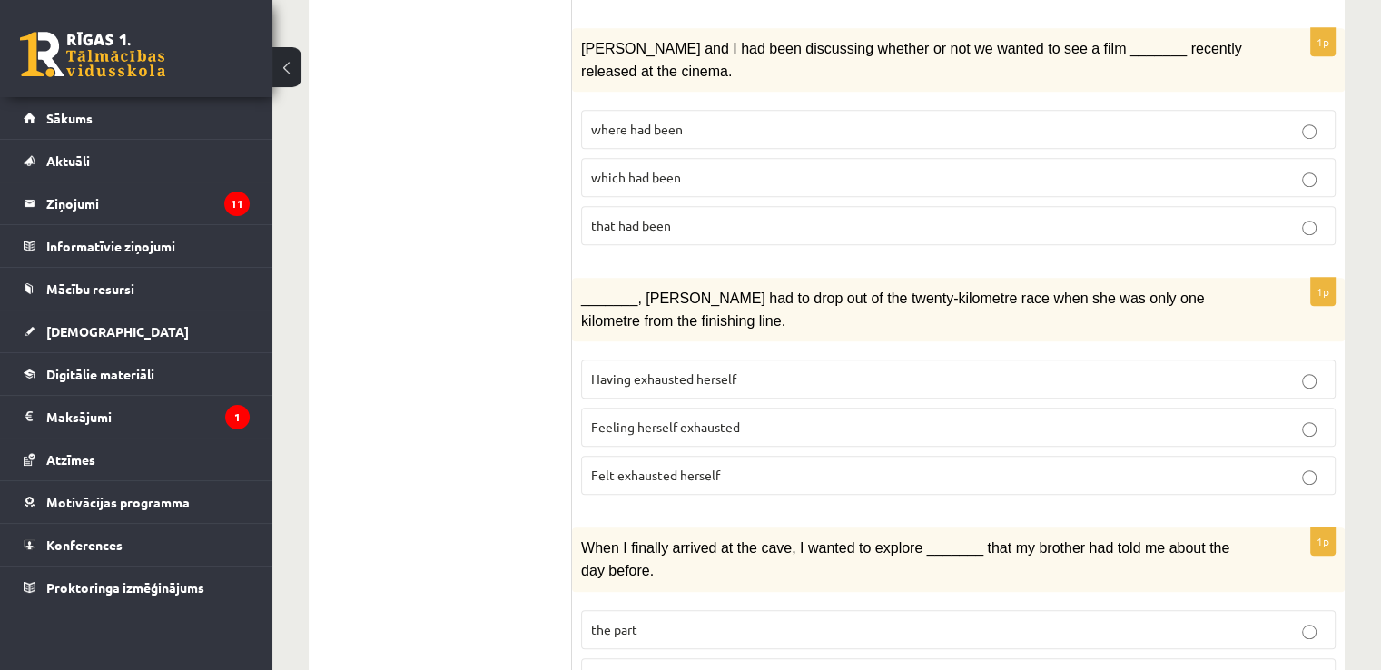
click at [697, 408] on label "Feeling herself exhausted" at bounding box center [958, 427] width 754 height 39
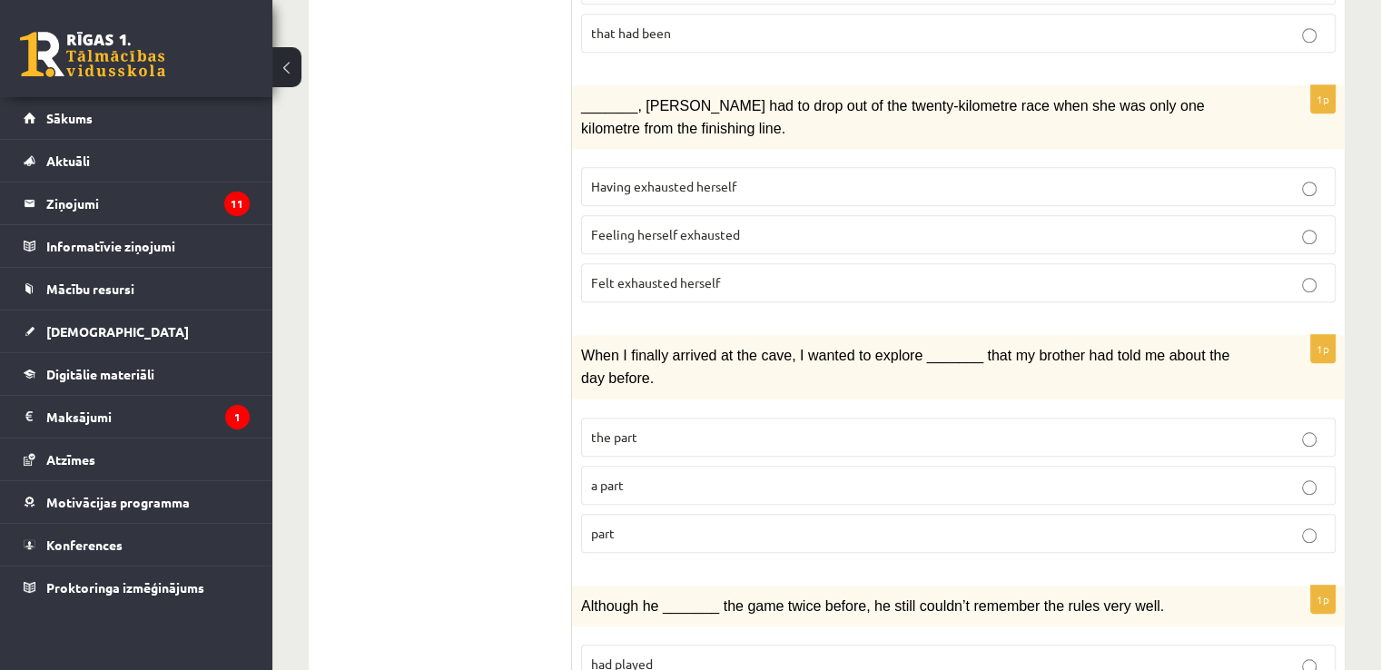
scroll to position [1597, 0]
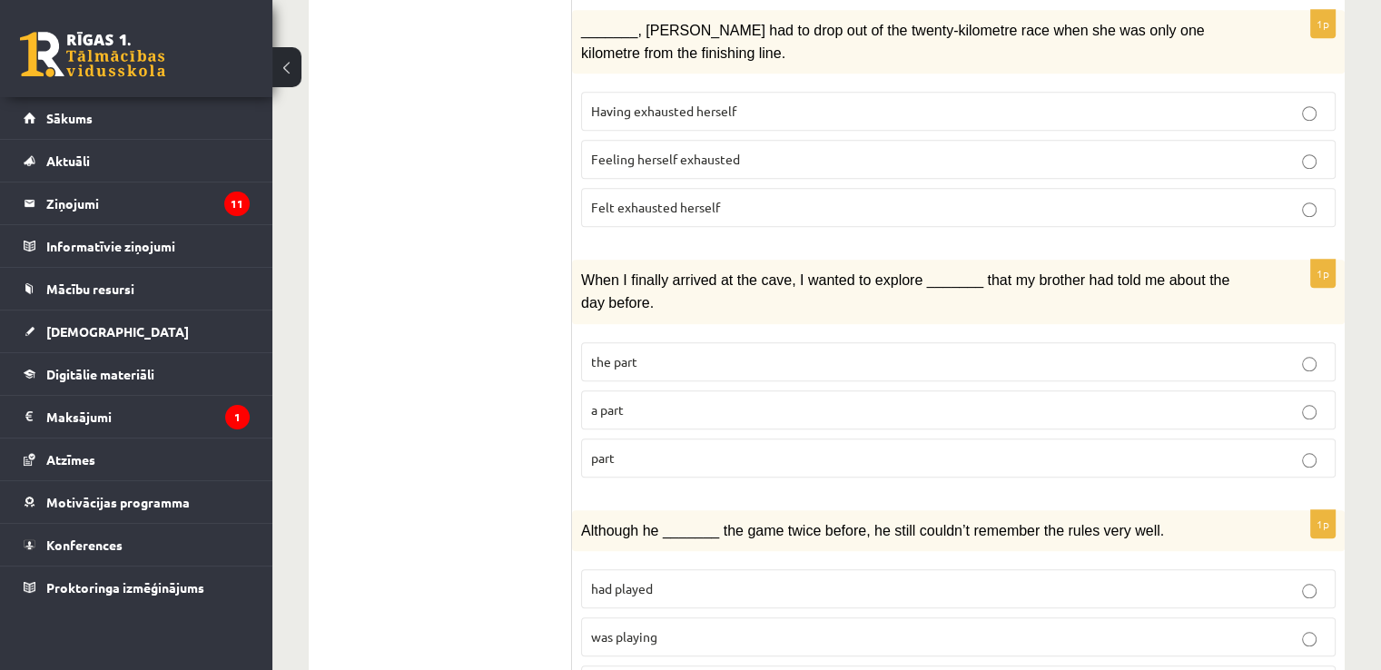
click at [665, 448] on p "part" at bounding box center [958, 457] width 734 height 19
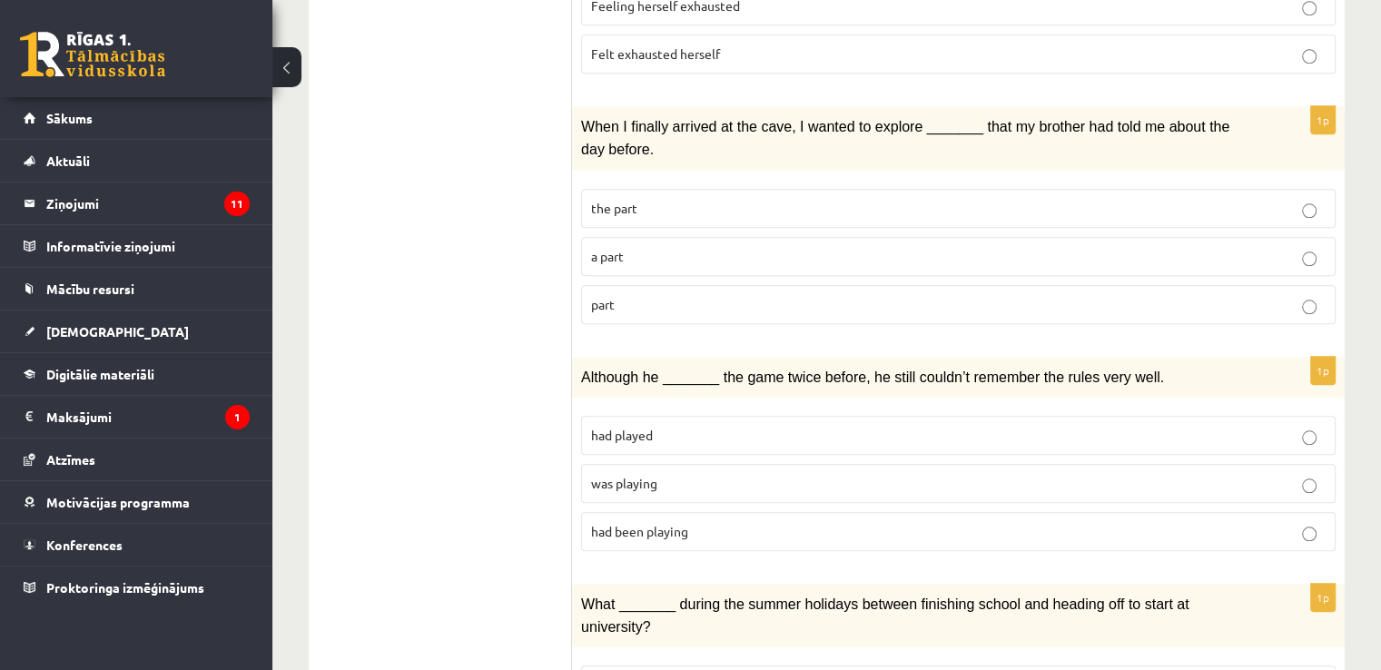
scroll to position [1782, 0]
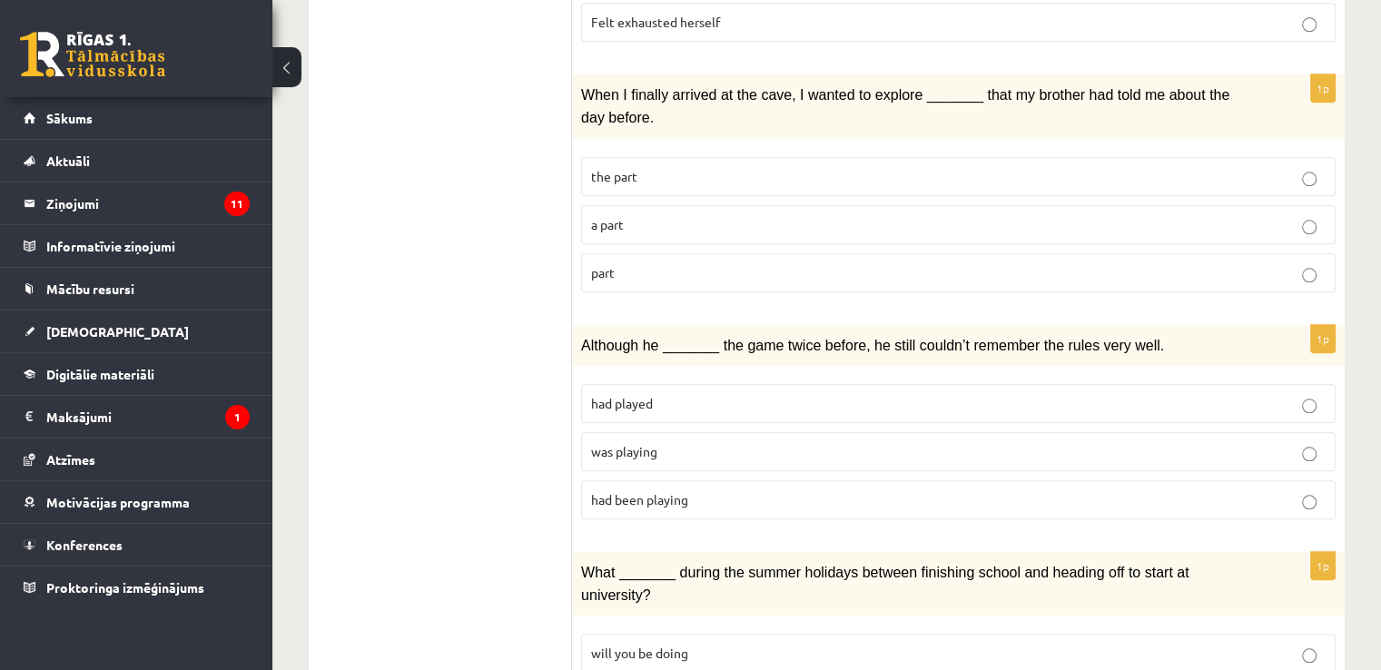
click at [678, 491] on span "had been playing" at bounding box center [639, 499] width 97 height 16
click at [665, 442] on p "was playing" at bounding box center [958, 451] width 734 height 19
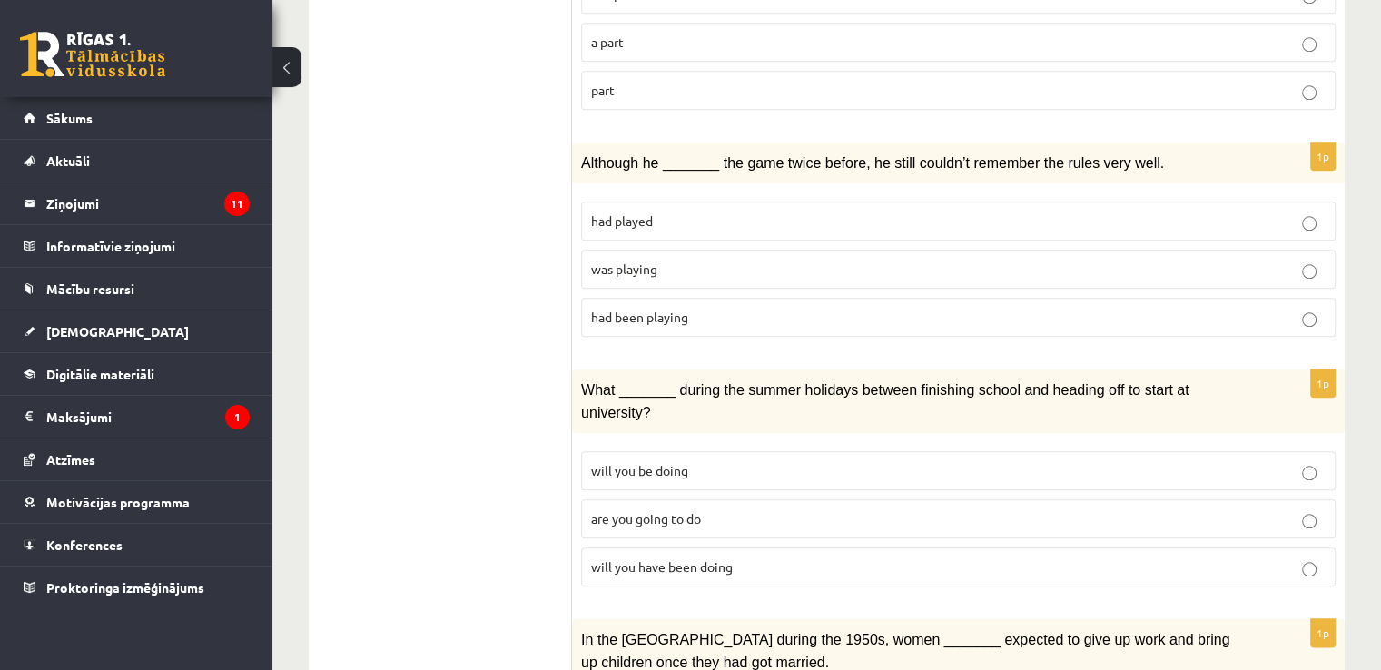
scroll to position [1980, 0]
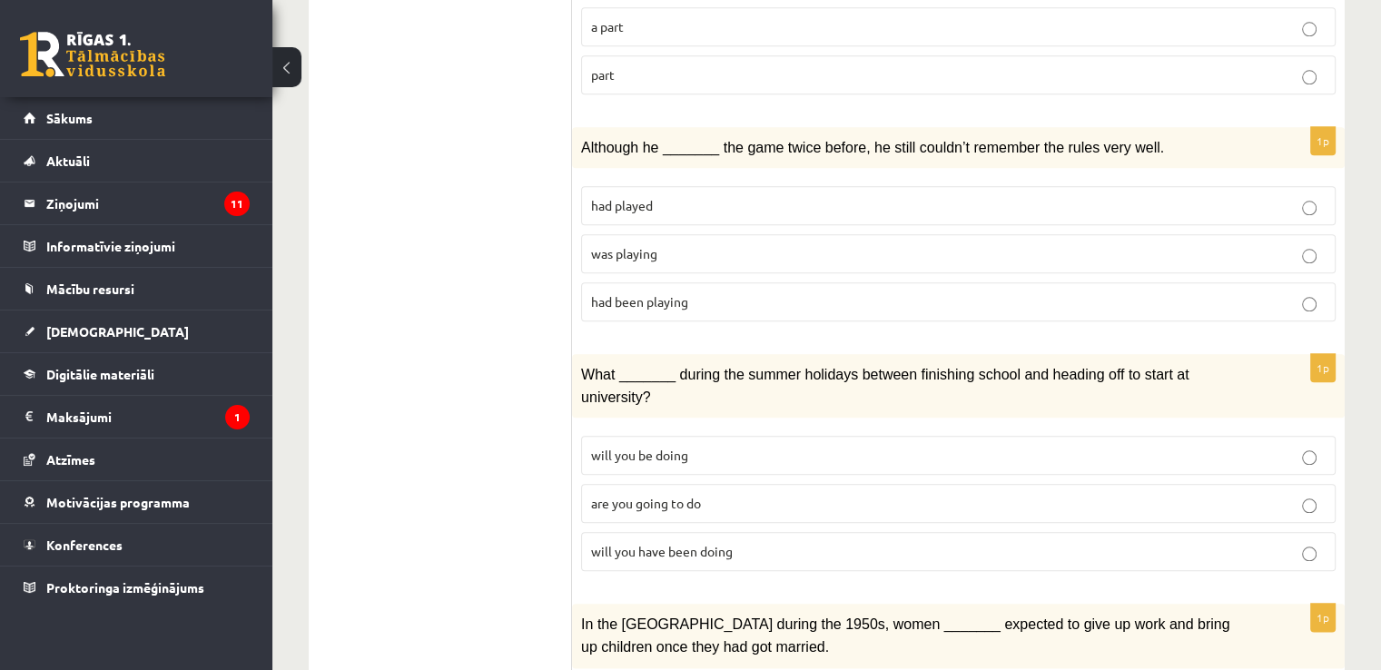
click at [748, 532] on label "will you have been doing" at bounding box center [958, 551] width 754 height 39
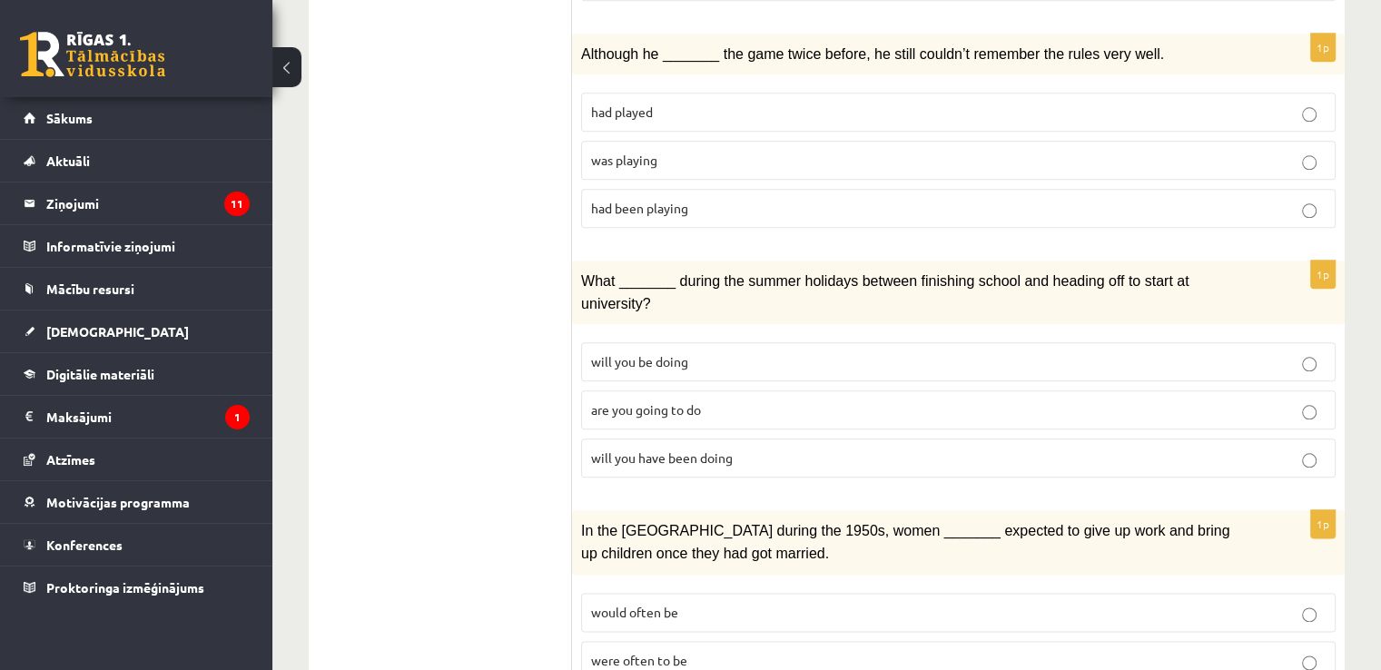
scroll to position [2094, 0]
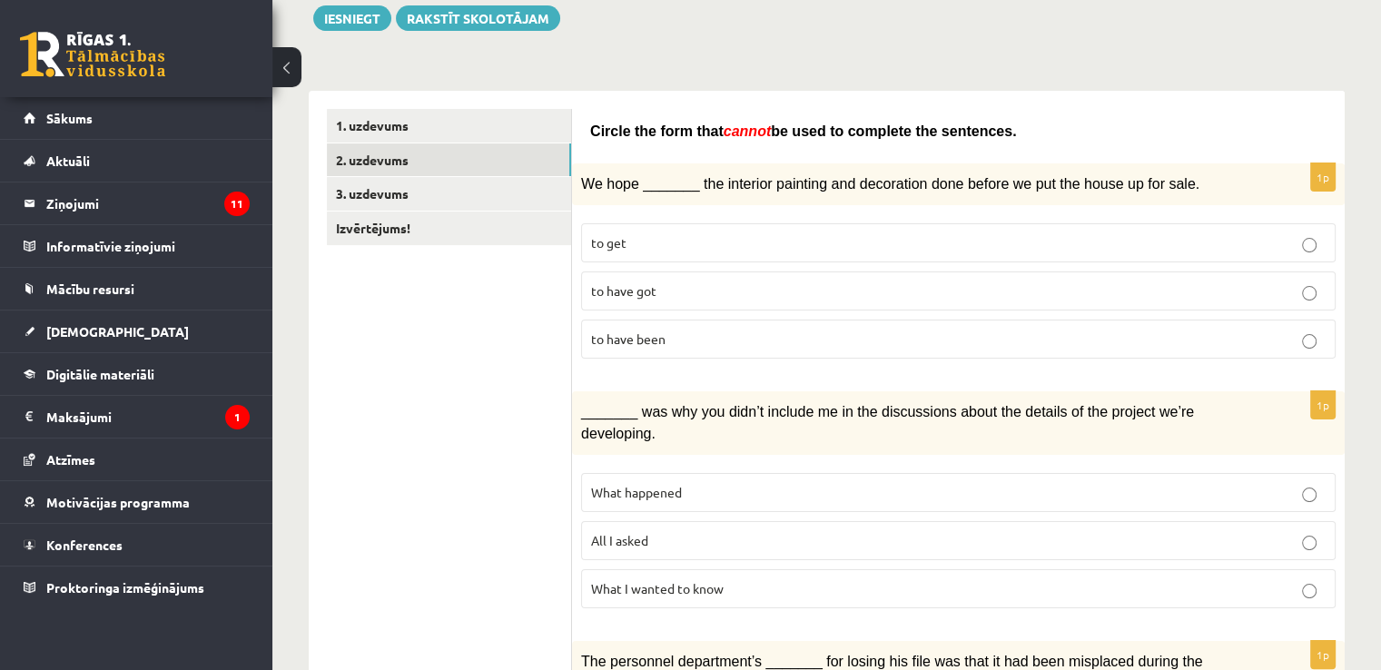
scroll to position [36, 0]
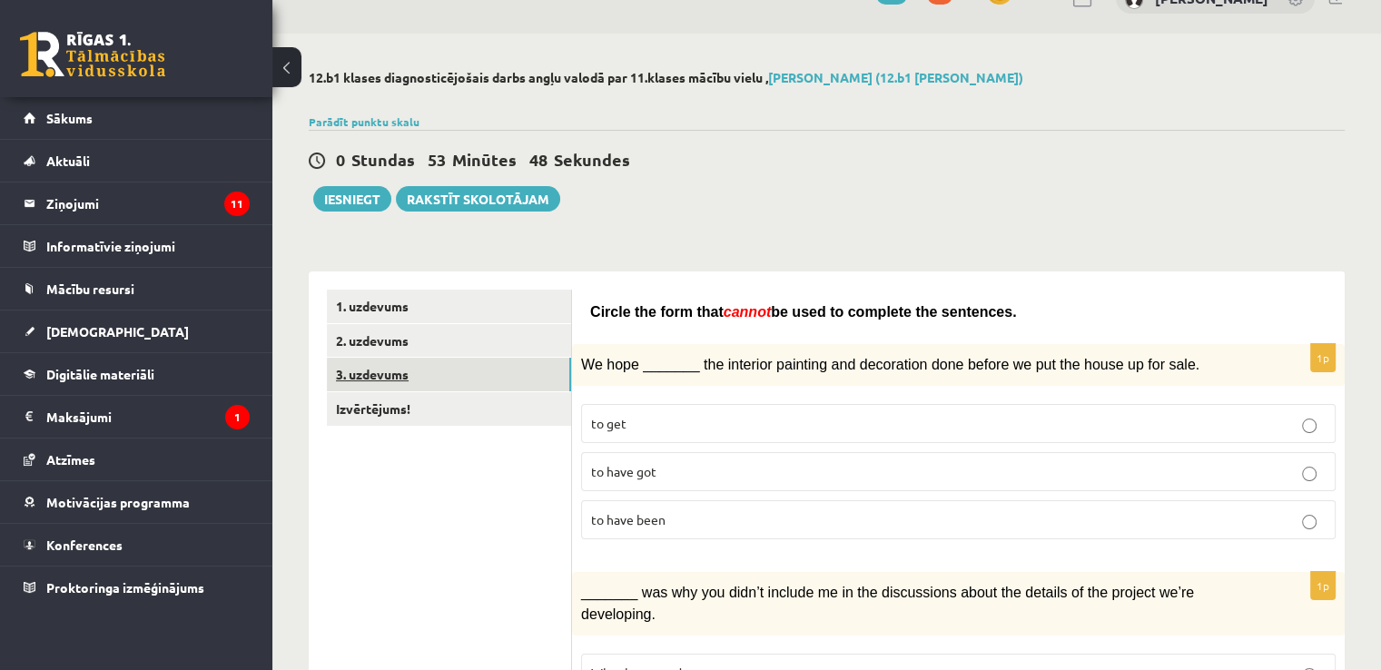
click at [508, 361] on link "3. uzdevums" at bounding box center [449, 375] width 244 height 34
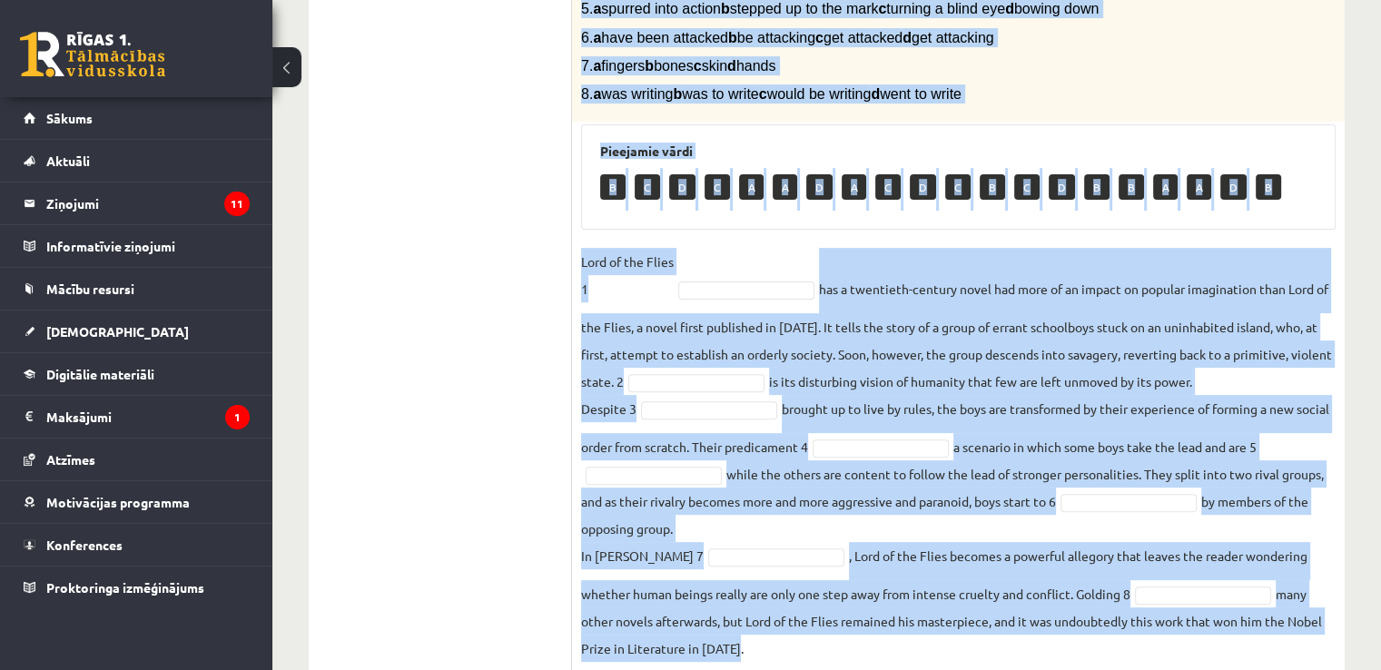
scroll to position [577, 0]
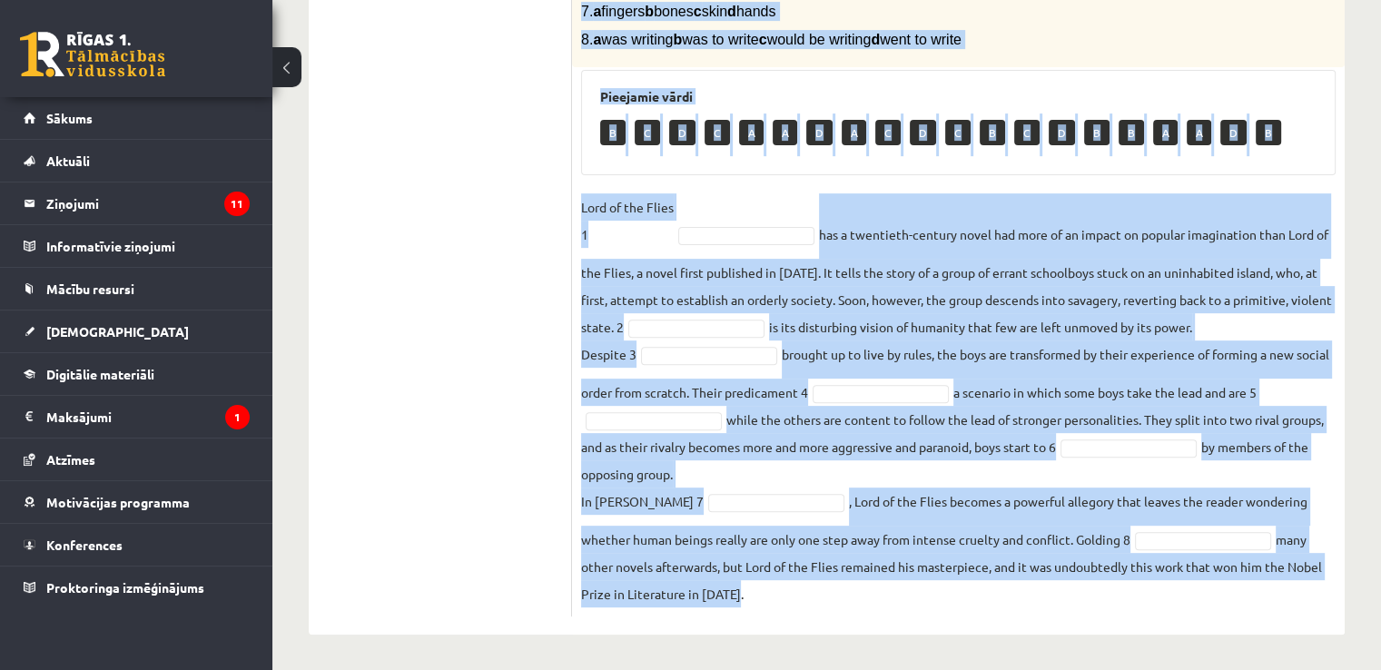
drag, startPoint x: 572, startPoint y: 12, endPoint x: 1196, endPoint y: 591, distance: 851.7
click at [1196, 591] on div "8p Complete the text with the correct words (a–d). 1. a No sooner b Rarely c On…" at bounding box center [958, 192] width 772 height 850
click at [1196, 591] on fieldset "Lord of the Flies 1 has a twentieth-century novel had more of an impact on popu…" at bounding box center [958, 400] width 754 height 414
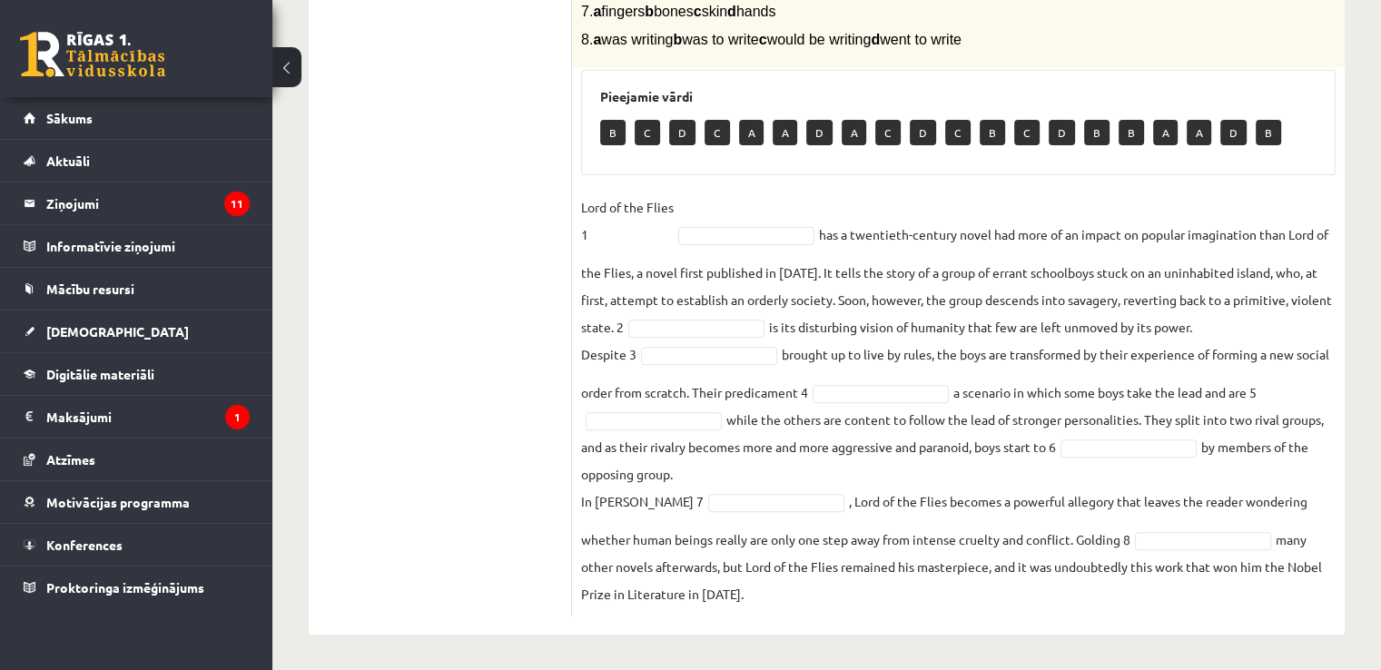
drag, startPoint x: 1321, startPoint y: 379, endPoint x: 1393, endPoint y: 406, distance: 77.6
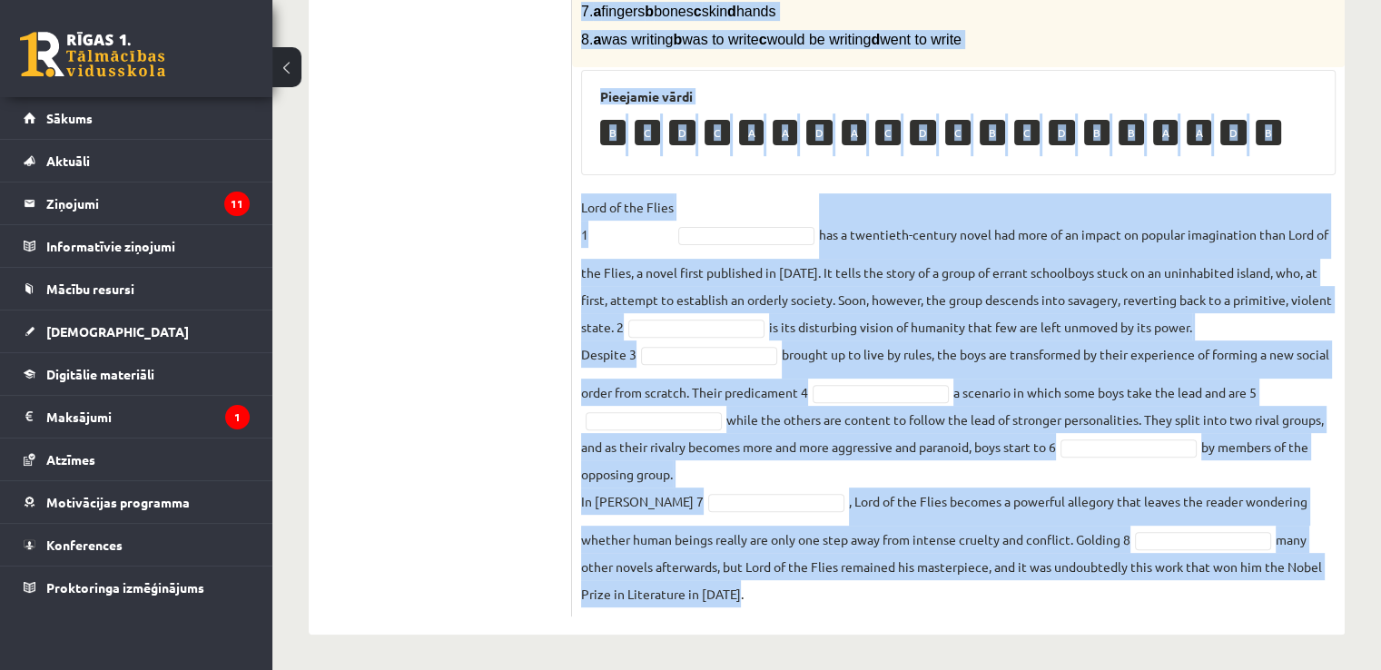
drag, startPoint x: 584, startPoint y: 326, endPoint x: 900, endPoint y: 688, distance: 480.6
copy div "Complete the text with the correct words (a–d). 1. a No sooner b Rarely c Only …"
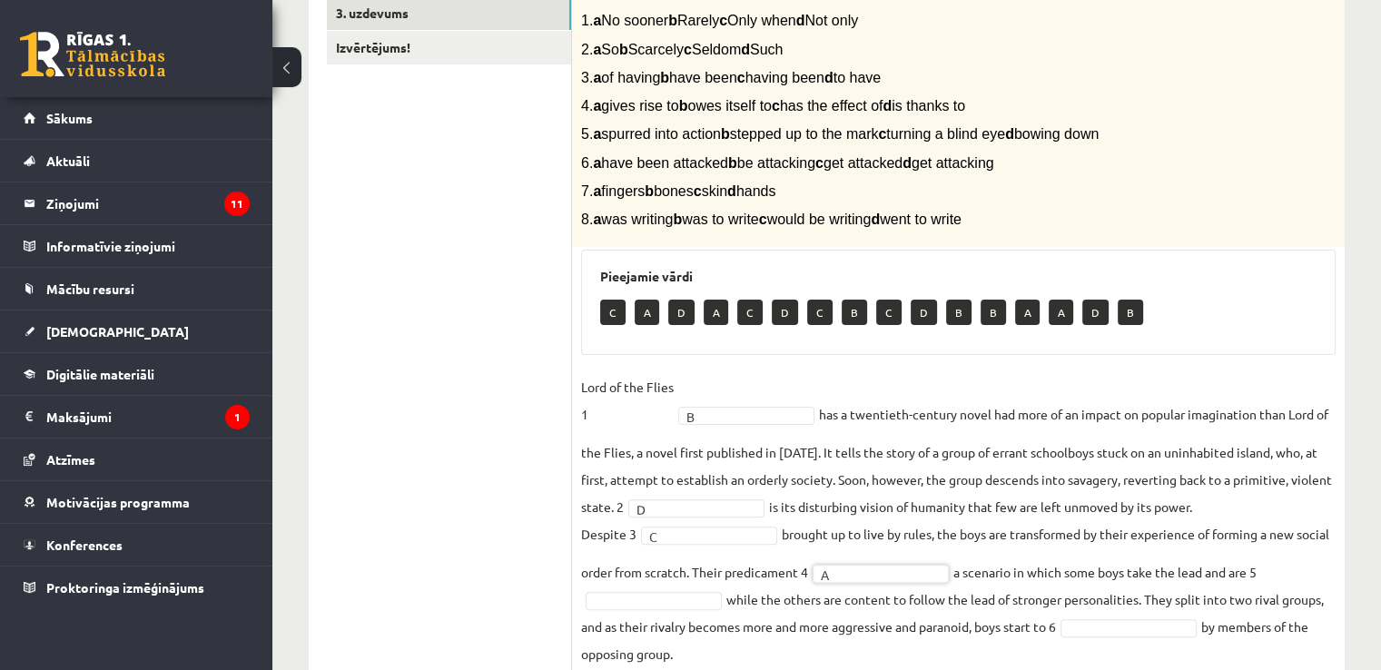
scroll to position [399, 0]
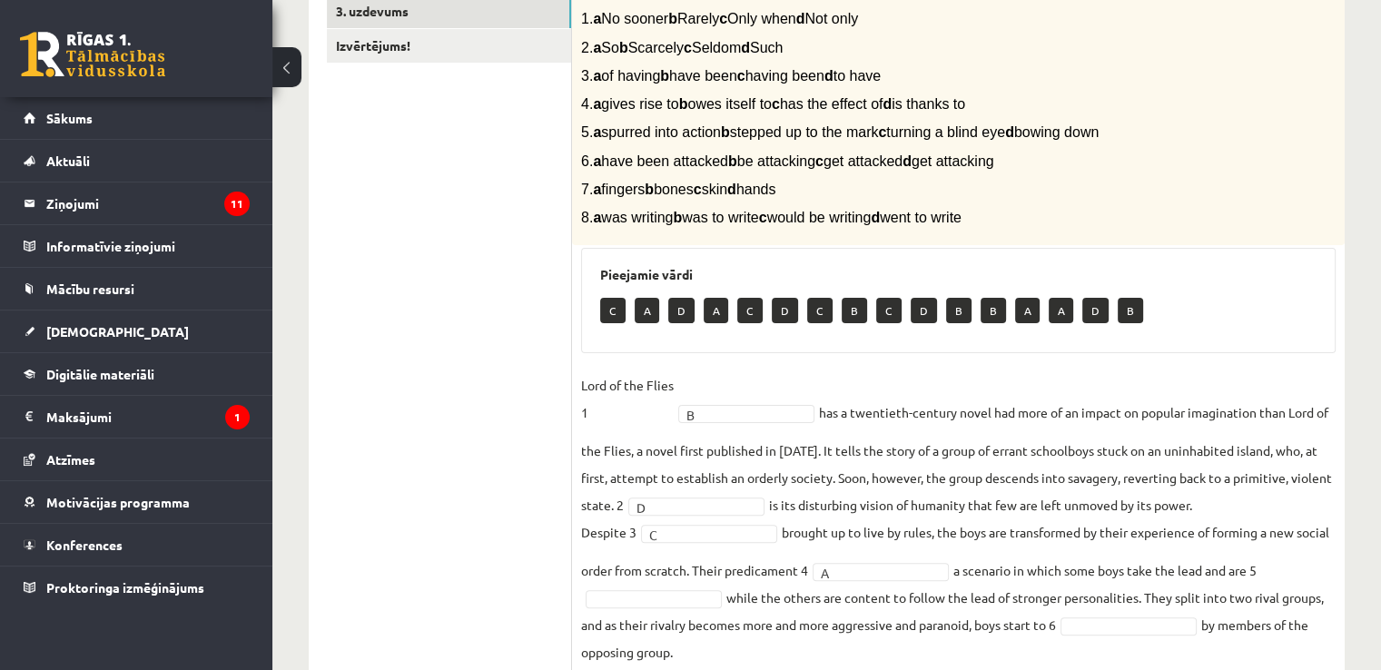
click at [668, 585] on fieldset "Lord of the Flies 1 B * has a twentieth-century novel had more of an impact on …" at bounding box center [958, 578] width 754 height 414
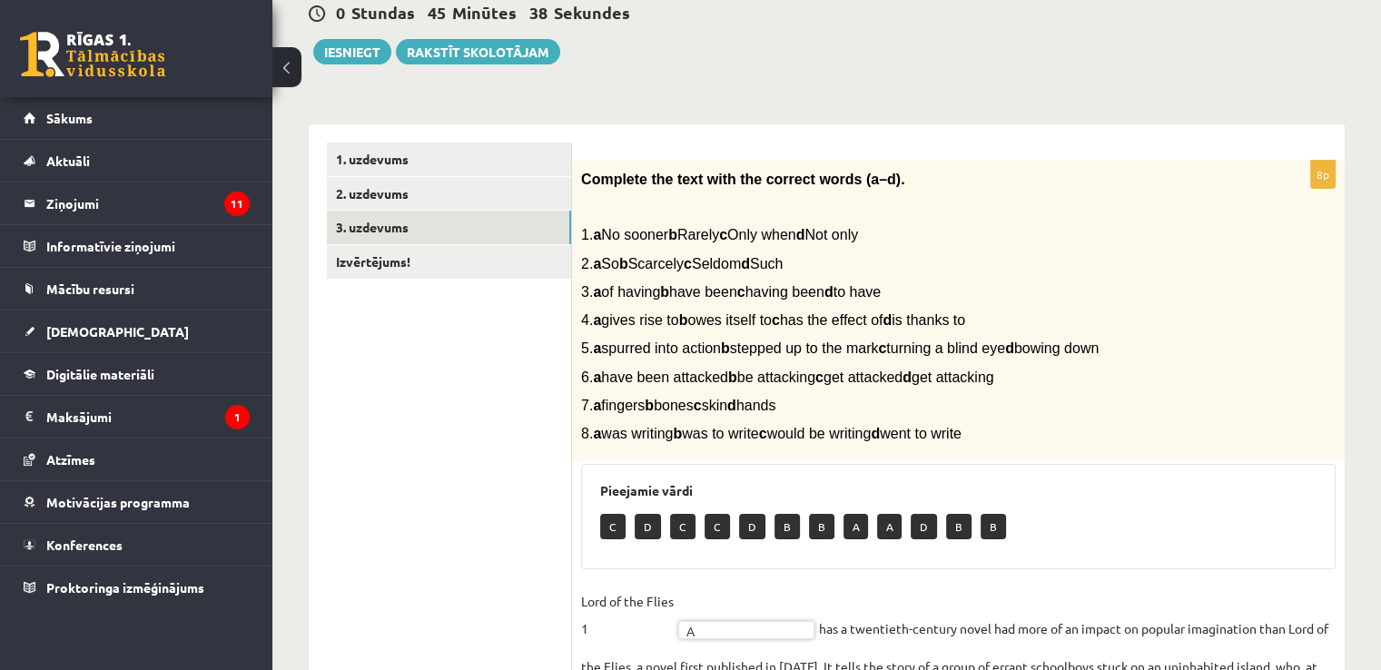
scroll to position [0, 0]
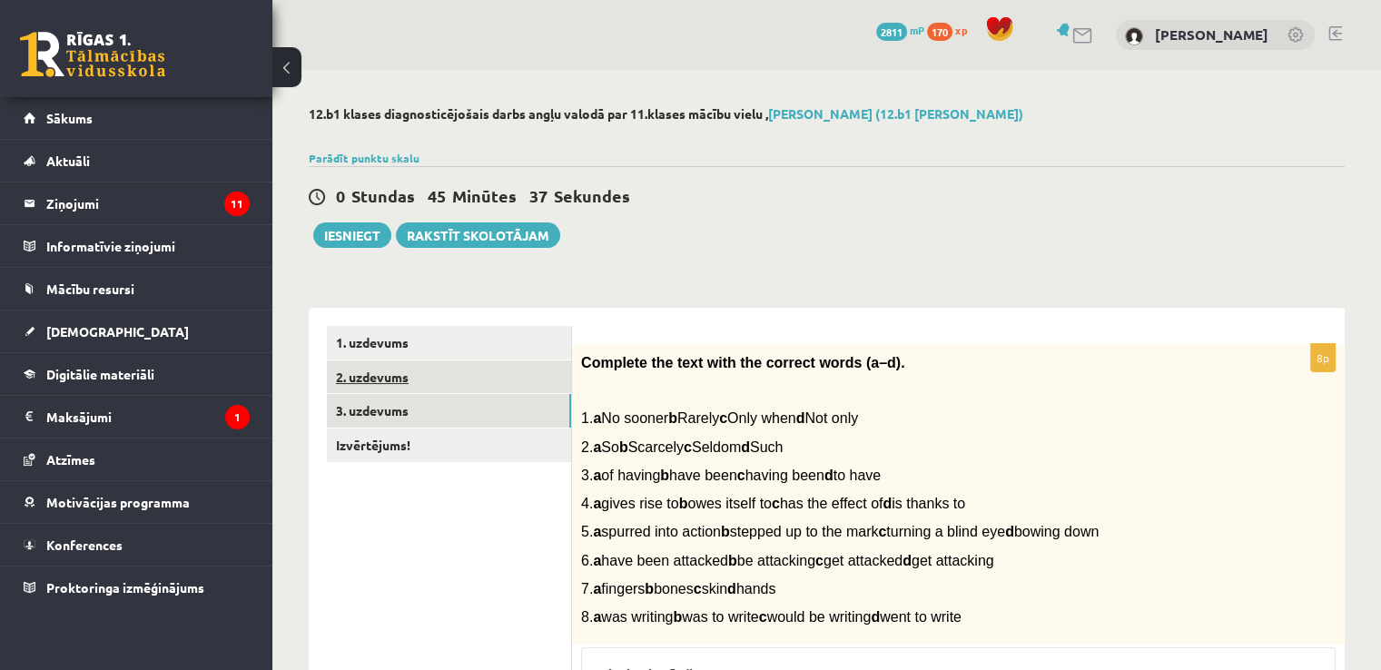
click at [425, 379] on link "2. uzdevums" at bounding box center [449, 377] width 244 height 34
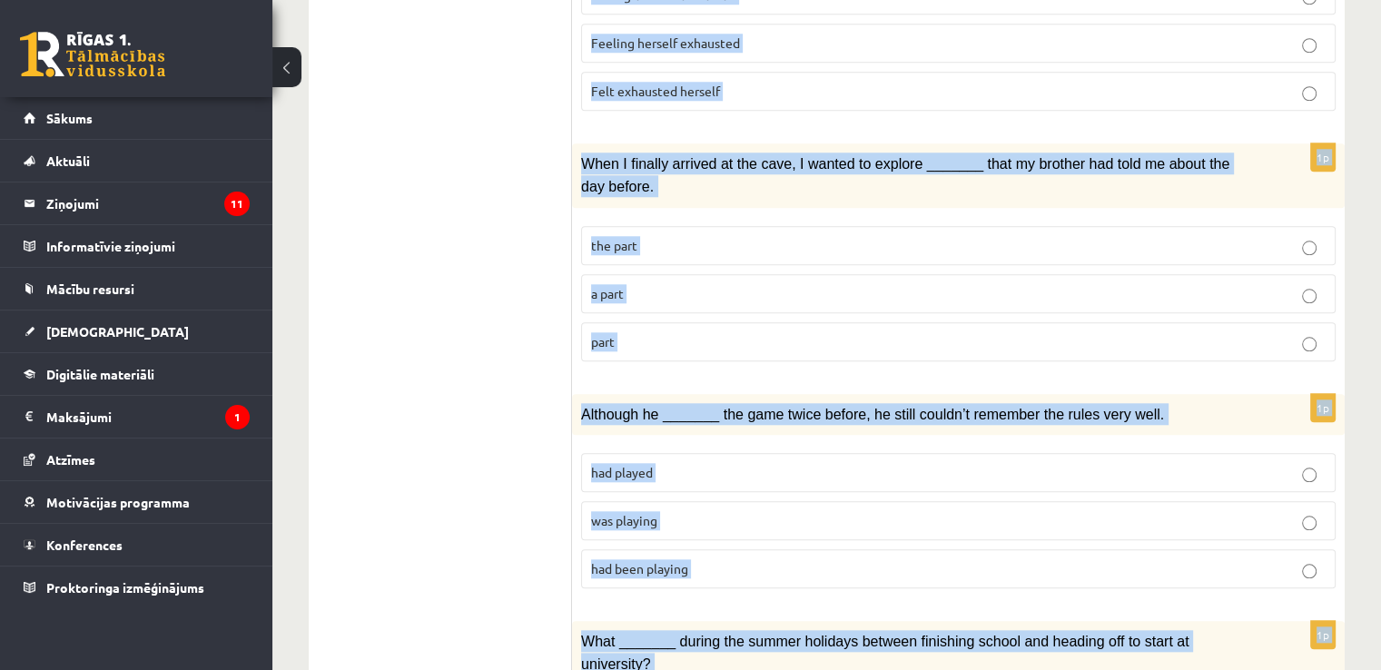
scroll to position [2094, 0]
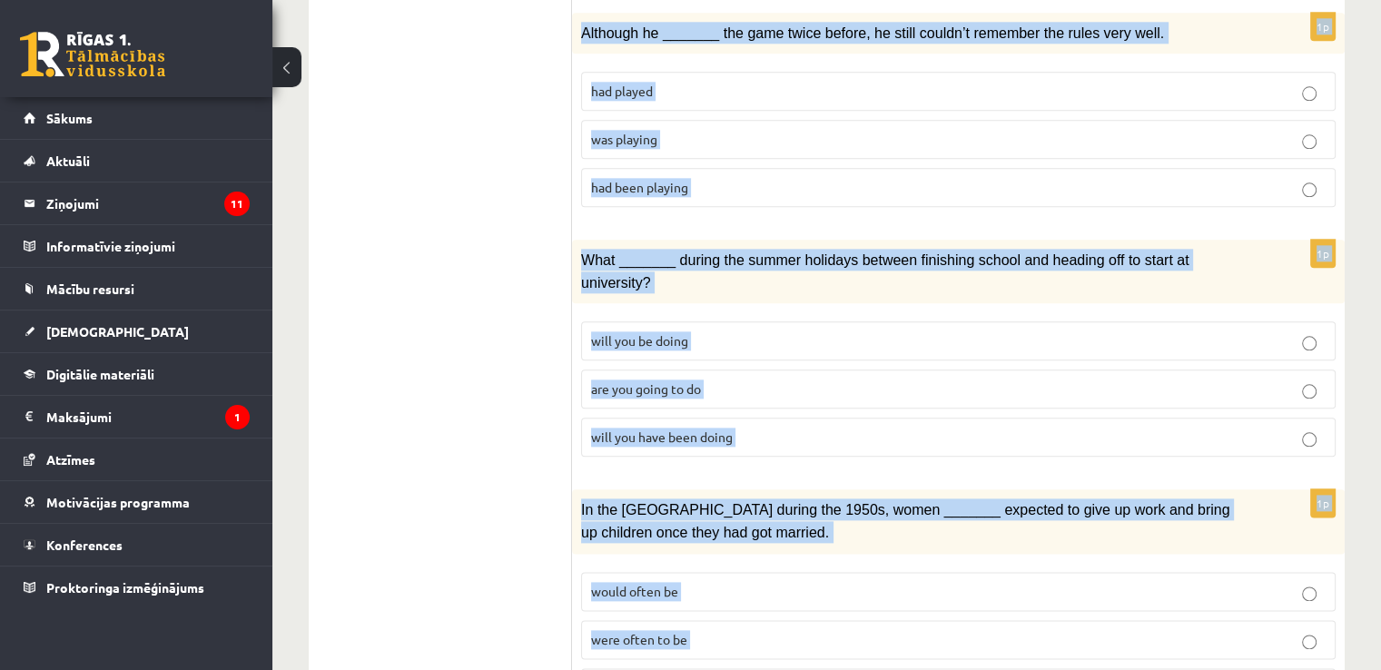
drag, startPoint x: 590, startPoint y: 345, endPoint x: 1010, endPoint y: 704, distance: 553.0
copy form "Circle the form that cannot be used to complete the sentences. 1p We hope _____…"
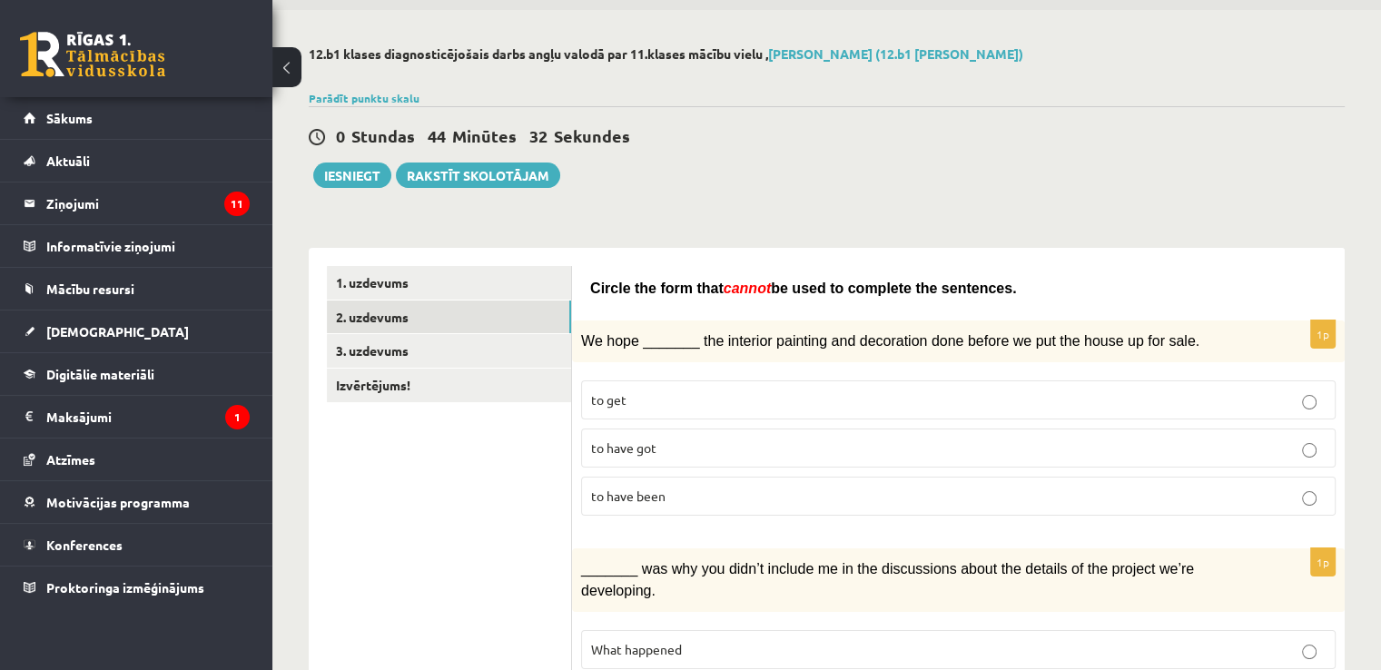
scroll to position [0, 0]
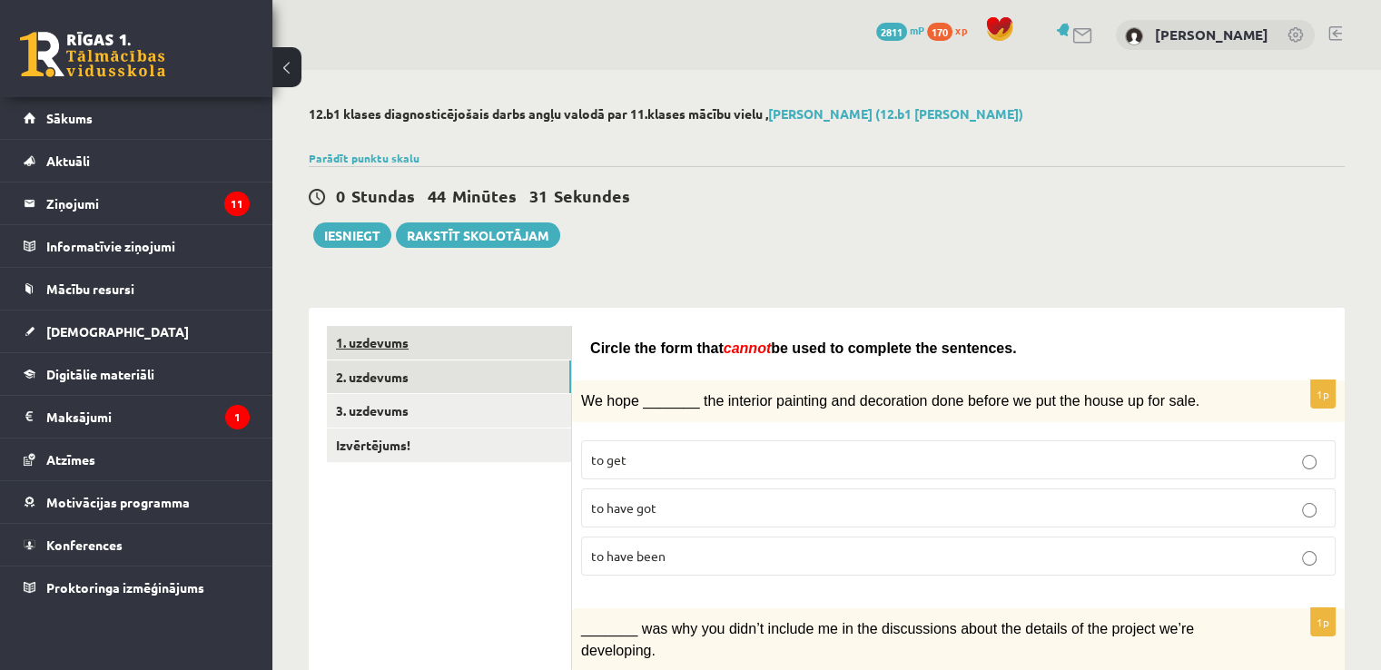
click at [432, 339] on link "1. uzdevums" at bounding box center [449, 343] width 244 height 34
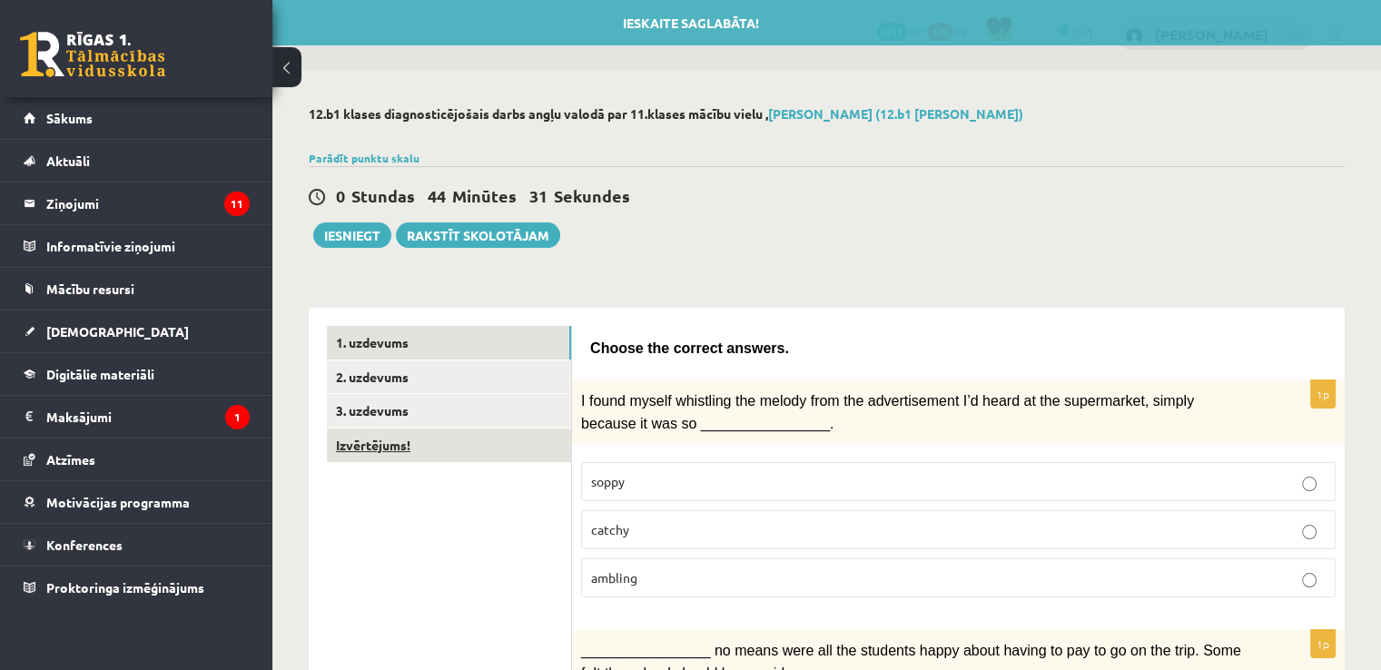
click at [425, 449] on link "Izvērtējums!" at bounding box center [449, 445] width 244 height 34
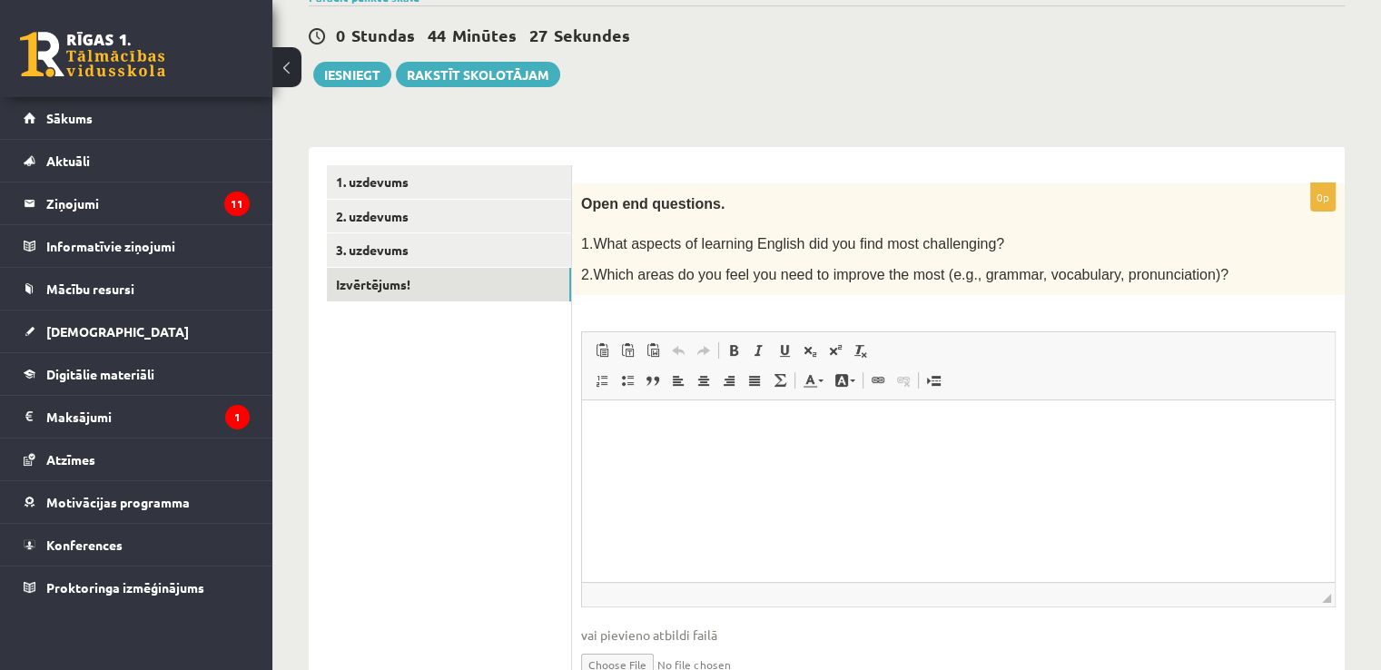
drag, startPoint x: 1384, startPoint y: 365, endPoint x: 704, endPoint y: 85, distance: 735.1
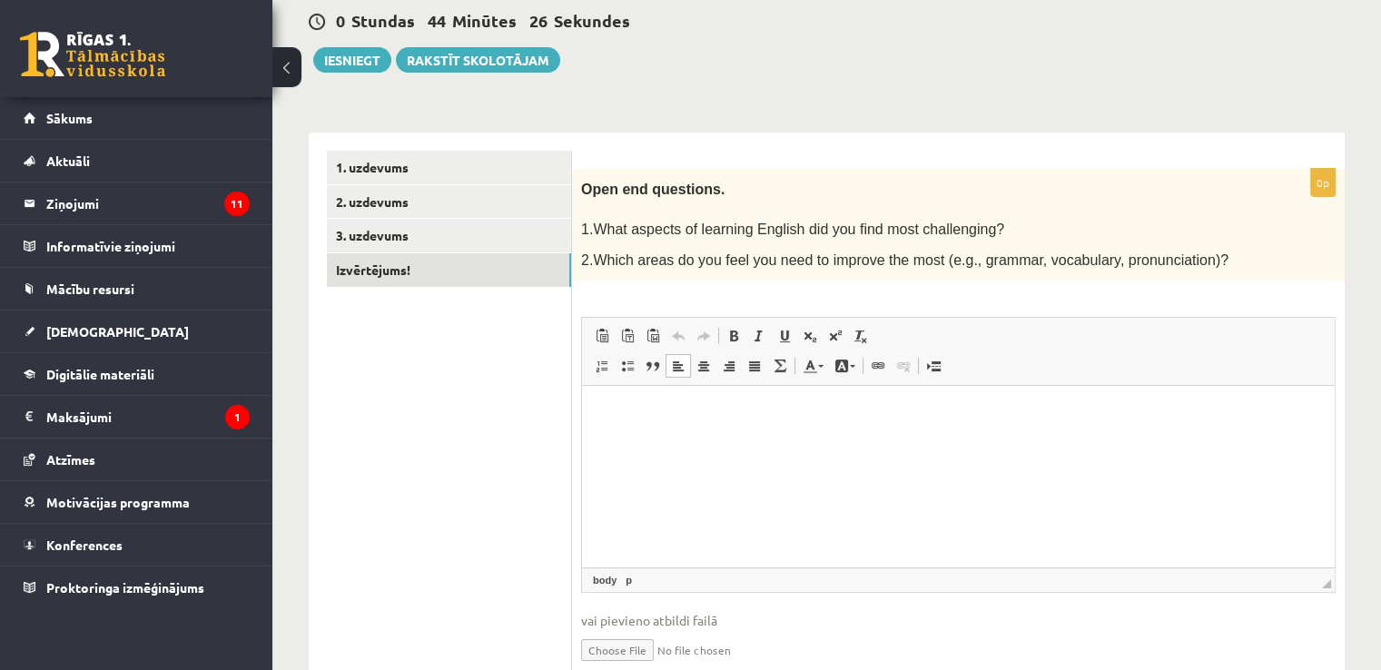
click at [919, 441] on html at bounding box center [958, 413] width 752 height 55
drag, startPoint x: 598, startPoint y: 417, endPoint x: 743, endPoint y: 465, distance: 153.0
click at [743, 465] on html "**********" at bounding box center [958, 428] width 752 height 85
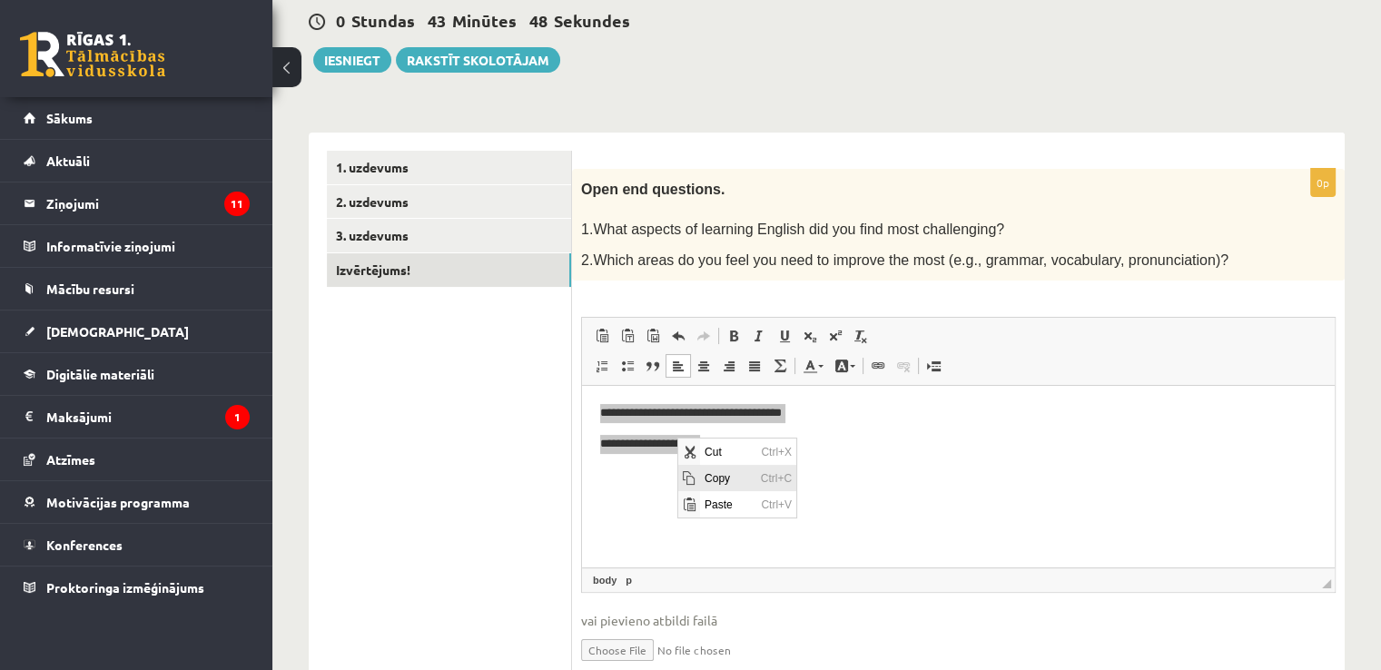
click at [707, 469] on span "Copy" at bounding box center [727, 478] width 56 height 26
copy body "**********"
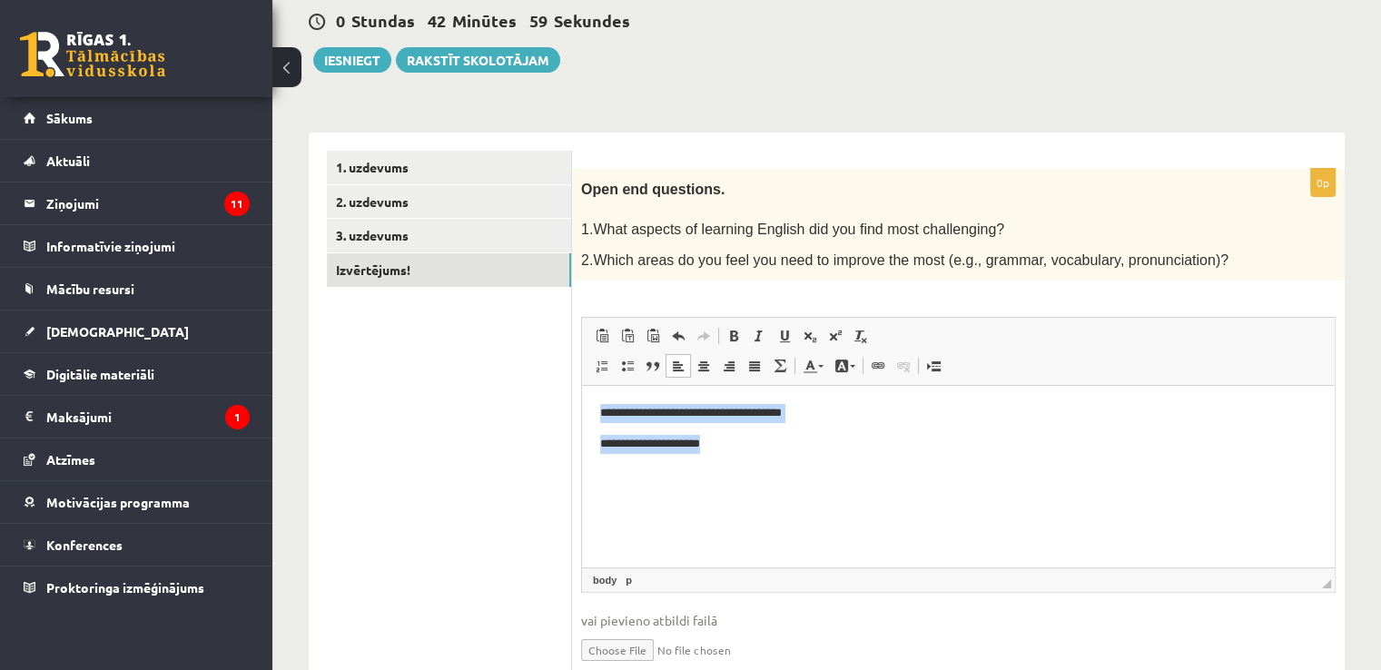
click at [754, 427] on body "**********" at bounding box center [958, 428] width 716 height 49
click at [727, 417] on p "**********" at bounding box center [958, 413] width 717 height 19
click at [339, 44] on div "0 Stundas 42 Minūtes 43 Sekundes Ieskaite saglabāta! Iesniegt Rakstīt skolotājam" at bounding box center [827, 32] width 1036 height 82
click at [356, 70] on button "Iesniegt" at bounding box center [352, 59] width 78 height 25
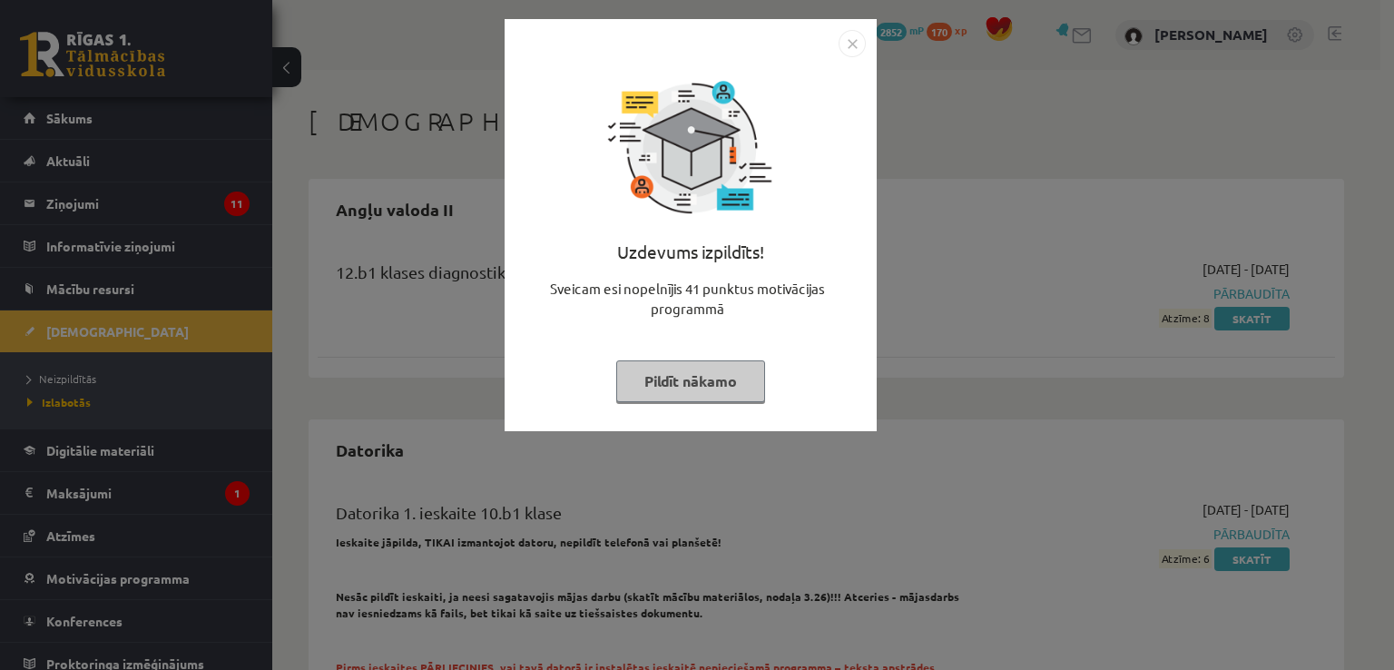
click at [700, 381] on button "Pildīt nākamo" at bounding box center [690, 381] width 149 height 42
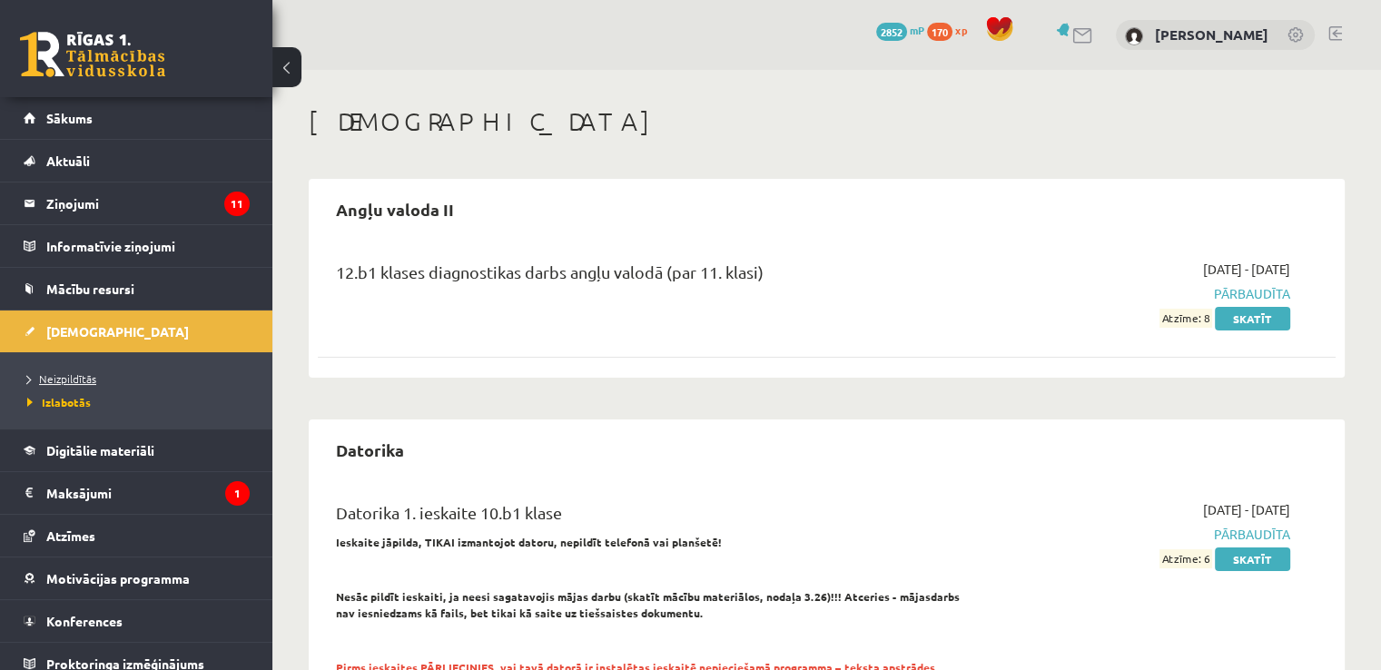
click at [67, 377] on span "Neizpildītās" at bounding box center [61, 378] width 69 height 15
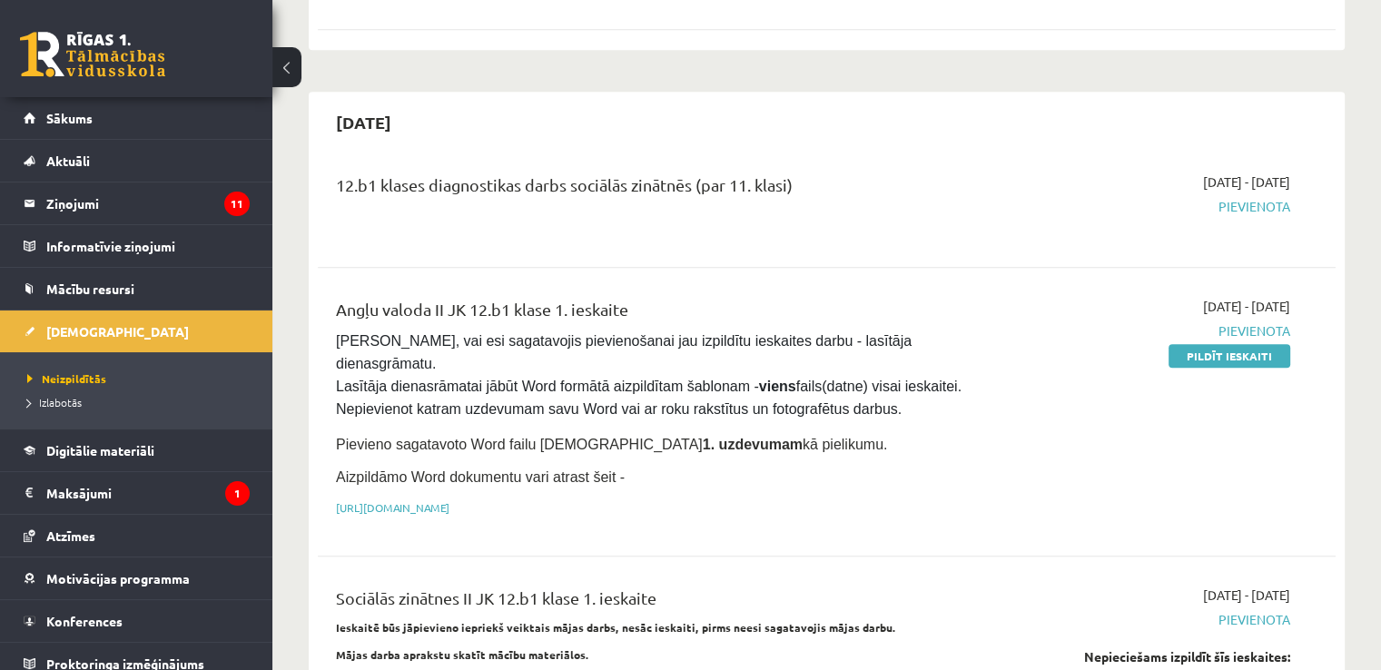
scroll to position [1075, 0]
